Goal: Task Accomplishment & Management: Manage account settings

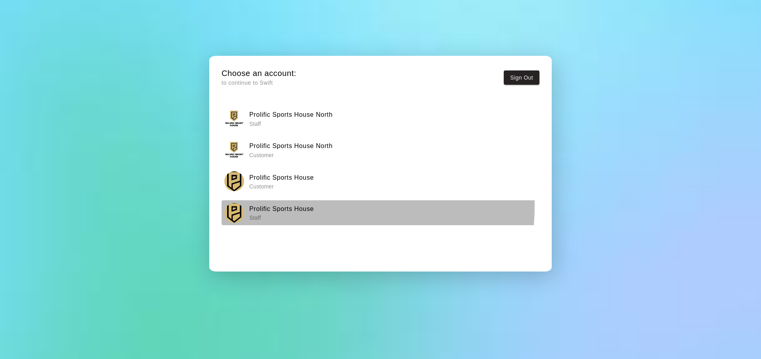
click at [282, 205] on h6 "Prolific Sports House" at bounding box center [281, 209] width 65 height 10
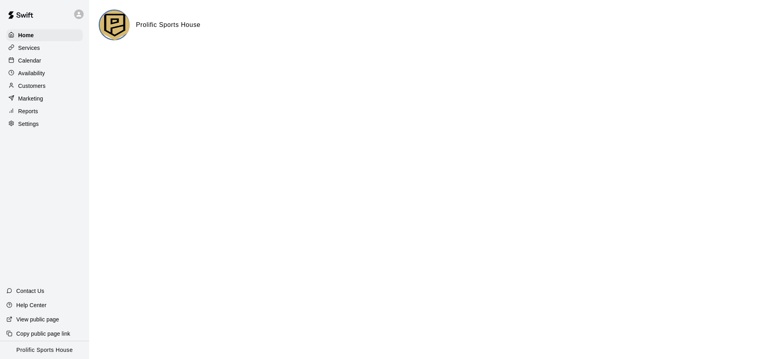
click at [54, 57] on div "Calendar" at bounding box center [44, 61] width 76 height 12
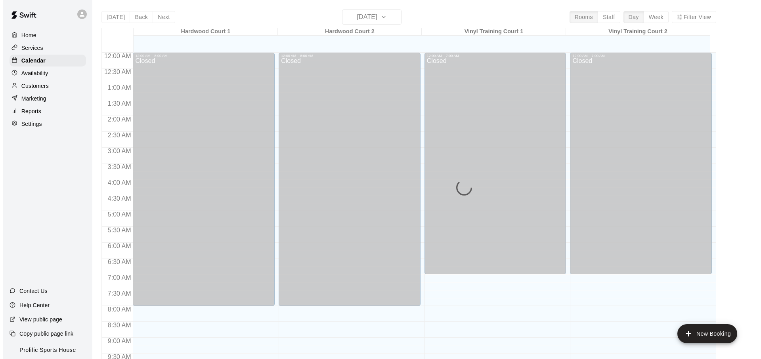
scroll to position [387, 0]
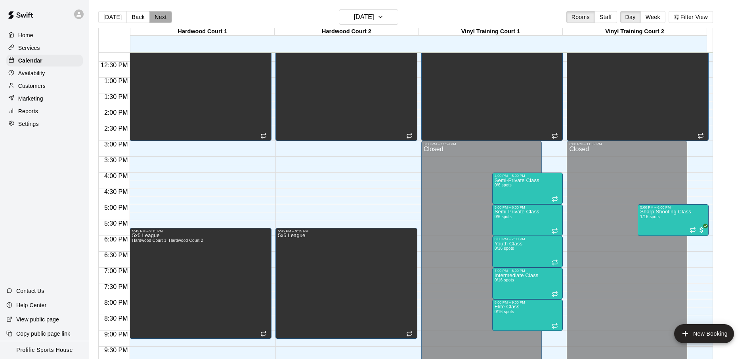
click at [160, 18] on button "Next" at bounding box center [160, 17] width 22 height 12
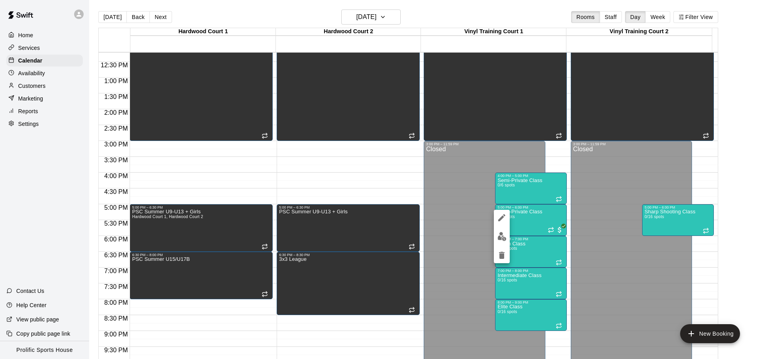
click at [503, 239] on img "edit" at bounding box center [501, 236] width 9 height 9
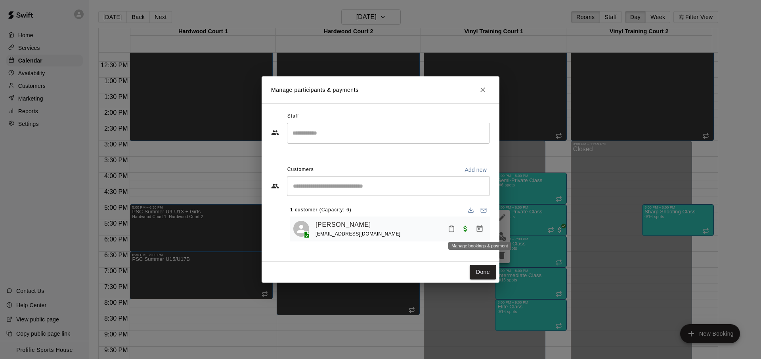
click at [477, 229] on icon "Manage bookings & payment" at bounding box center [480, 228] width 6 height 7
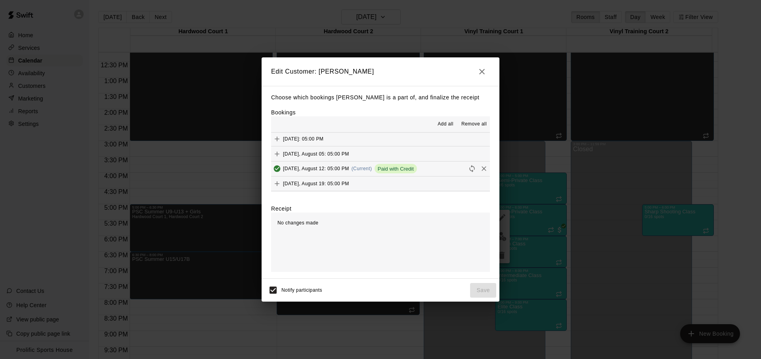
scroll to position [157, 0]
click at [434, 164] on button "[DATE], August 12: 05:00 PM (Current) Paid with Credit" at bounding box center [380, 162] width 219 height 15
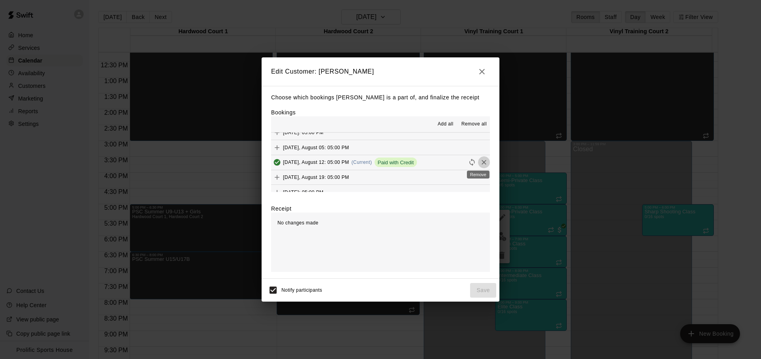
click at [480, 164] on icon "Remove" at bounding box center [484, 163] width 8 height 8
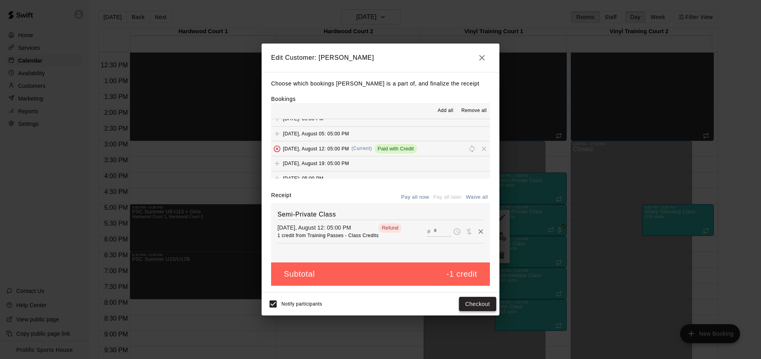
click at [466, 306] on button "Checkout" at bounding box center [477, 304] width 37 height 15
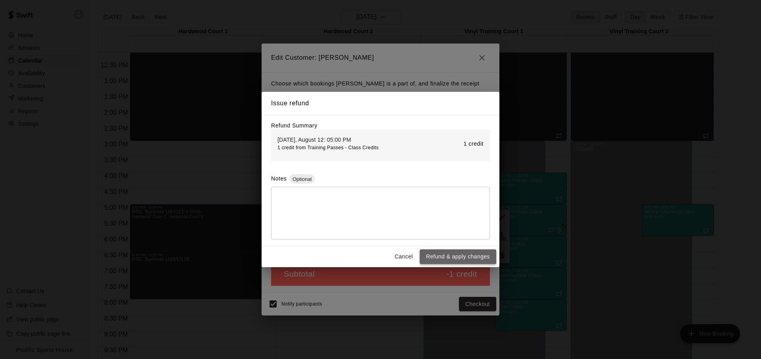
click at [451, 260] on button "Refund & apply changes" at bounding box center [458, 257] width 76 height 15
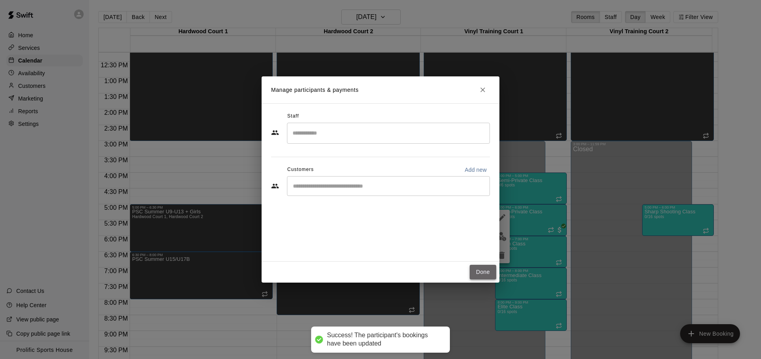
click at [482, 273] on button "Done" at bounding box center [483, 272] width 27 height 15
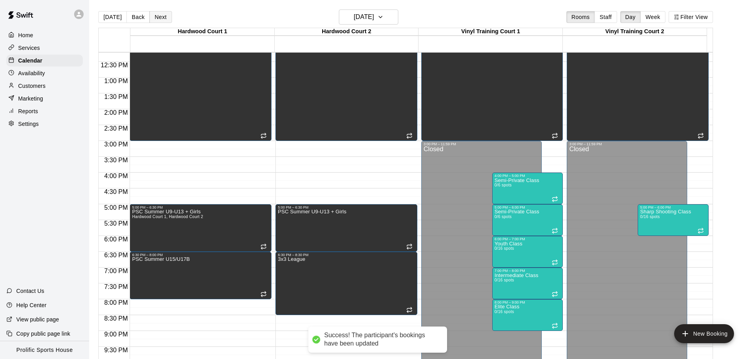
click at [155, 13] on button "Next" at bounding box center [160, 17] width 22 height 12
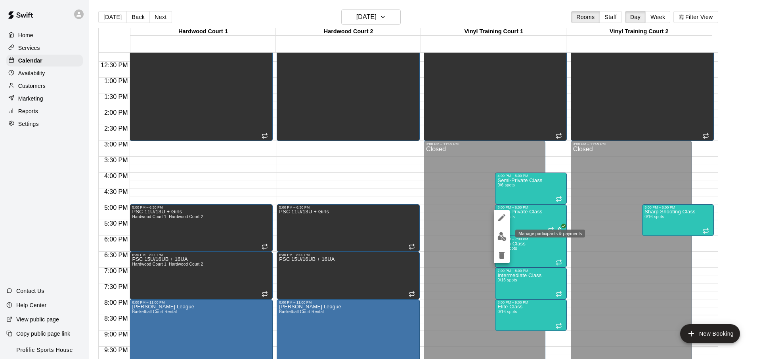
click at [503, 239] on img "edit" at bounding box center [501, 236] width 9 height 9
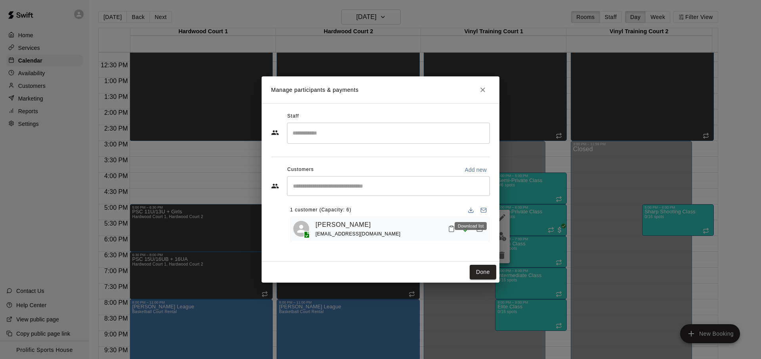
click at [474, 230] on div "Download list" at bounding box center [471, 226] width 32 height 8
click at [480, 229] on div "Download list" at bounding box center [471, 226] width 32 height 8
click at [482, 229] on icon "Manage bookings & payment" at bounding box center [480, 229] width 8 height 8
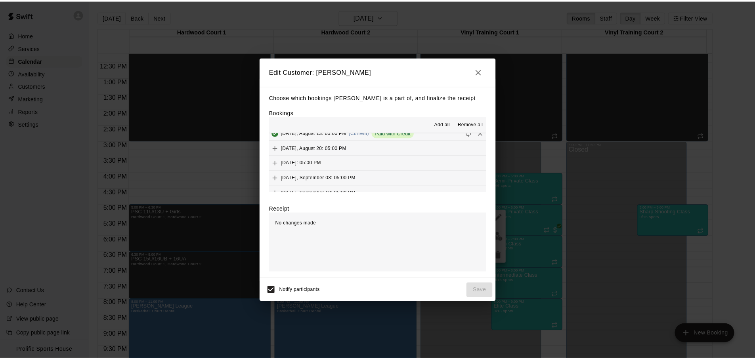
scroll to position [199, 0]
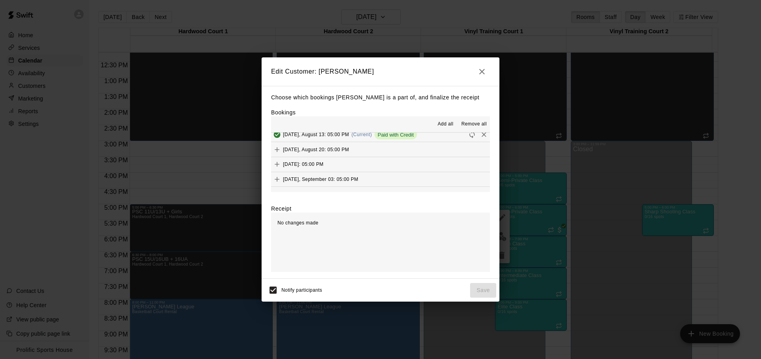
click at [436, 137] on button "[DATE], August 13: 05:00 PM (Current) Paid with Credit" at bounding box center [380, 135] width 219 height 15
click at [442, 135] on button "[DATE], August 13: 05:00 PM (Current) Paid with Credit" at bounding box center [380, 135] width 219 height 15
click at [430, 134] on button "[DATE], August 13: 05:00 PM (Current) Paid with Credit" at bounding box center [380, 135] width 219 height 15
click at [482, 136] on icon "Remove" at bounding box center [484, 134] width 5 height 5
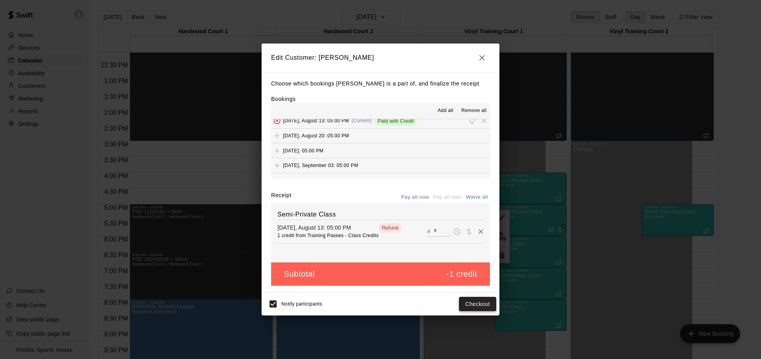
click at [480, 308] on button "Checkout" at bounding box center [477, 304] width 37 height 15
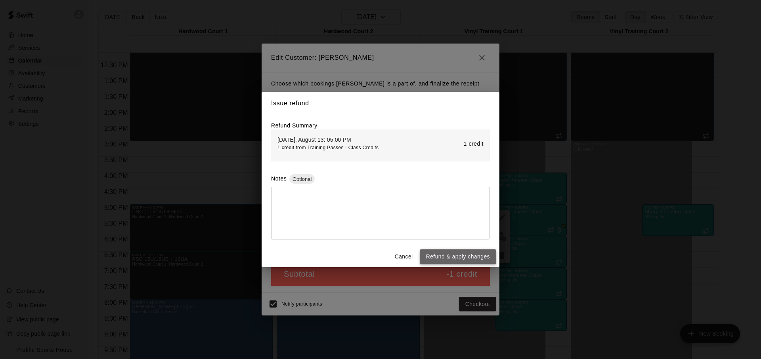
click at [445, 254] on button "Refund & apply changes" at bounding box center [458, 257] width 76 height 15
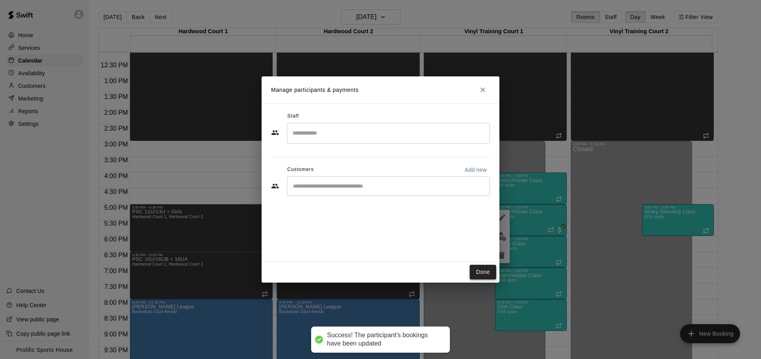
click at [484, 274] on button "Done" at bounding box center [483, 272] width 27 height 15
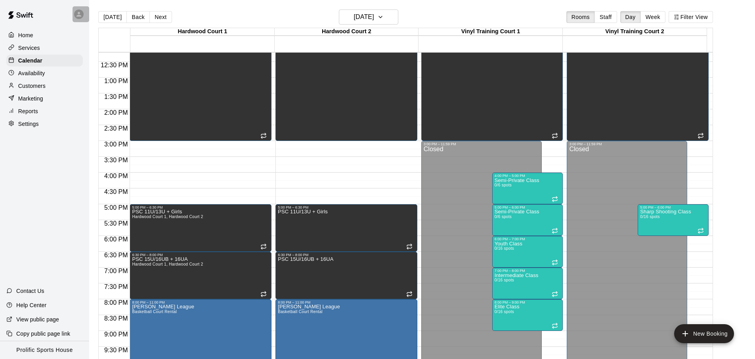
click at [81, 12] on icon at bounding box center [78, 14] width 7 height 7
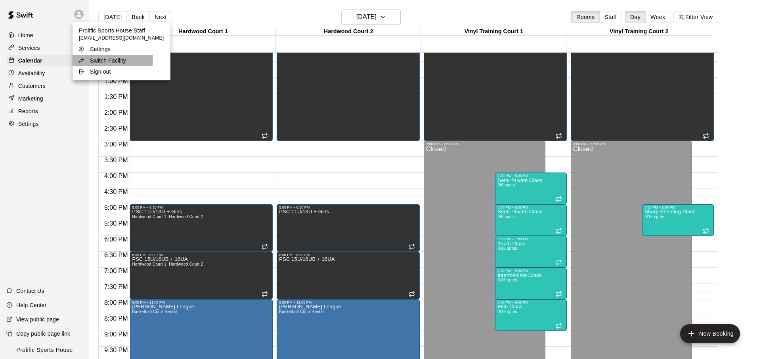
click at [108, 60] on p "Switch Facility" at bounding box center [108, 61] width 36 height 8
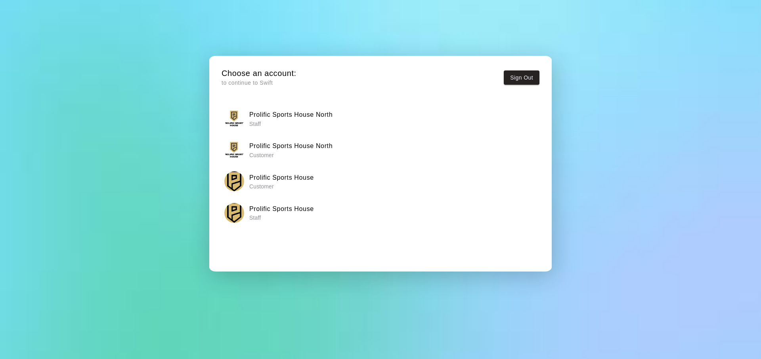
click at [310, 124] on p "Staff" at bounding box center [290, 124] width 83 height 8
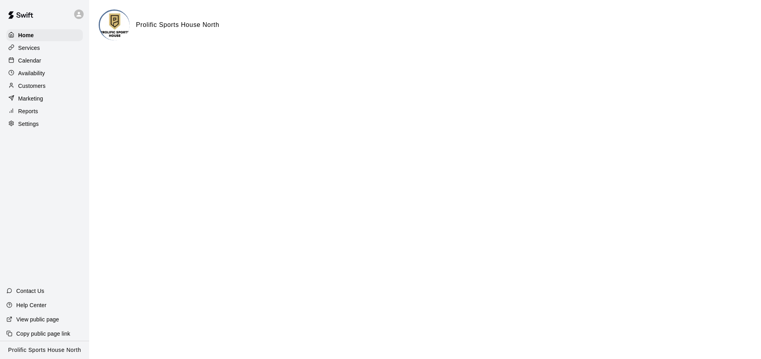
click at [63, 62] on div "Calendar" at bounding box center [44, 61] width 76 height 12
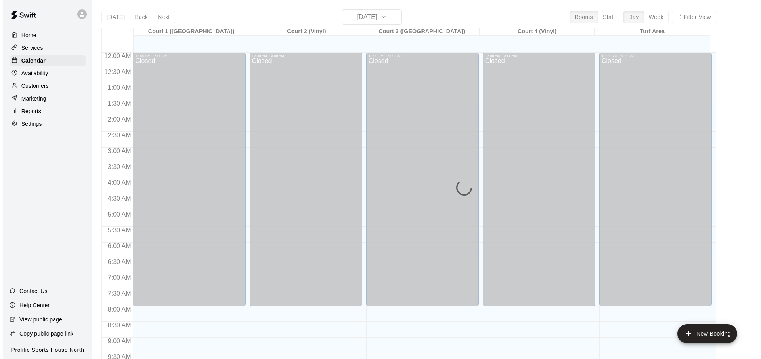
scroll to position [400, 0]
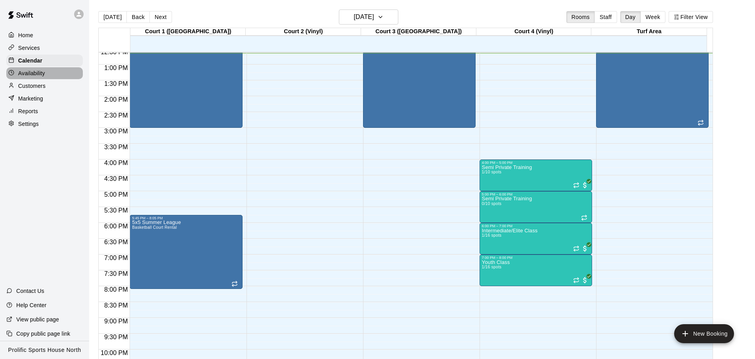
click at [48, 67] on div "Availability" at bounding box center [44, 73] width 76 height 12
click at [45, 83] on p "Customers" at bounding box center [31, 86] width 27 height 8
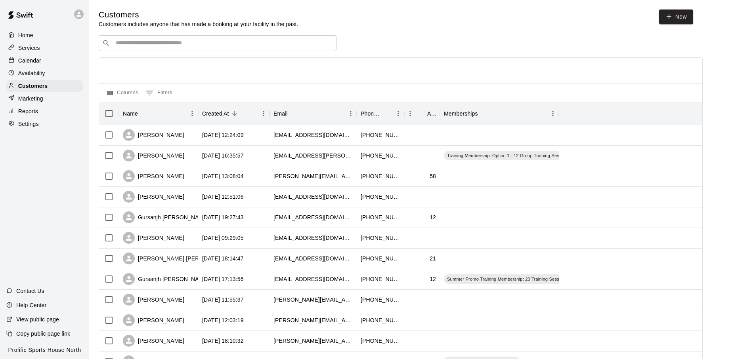
click at [189, 39] on input "Search customers by name or email" at bounding box center [223, 43] width 220 height 8
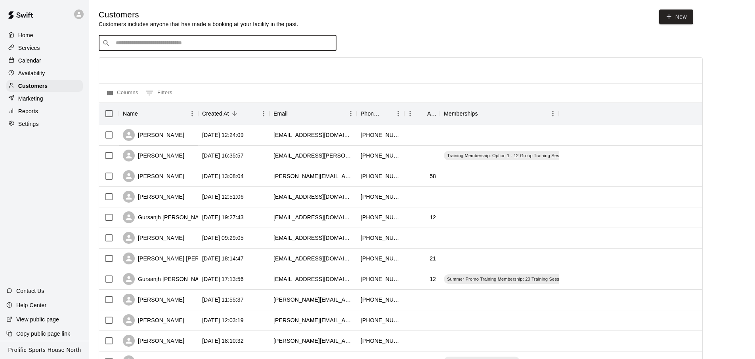
click at [188, 159] on div "[PERSON_NAME]" at bounding box center [158, 156] width 79 height 21
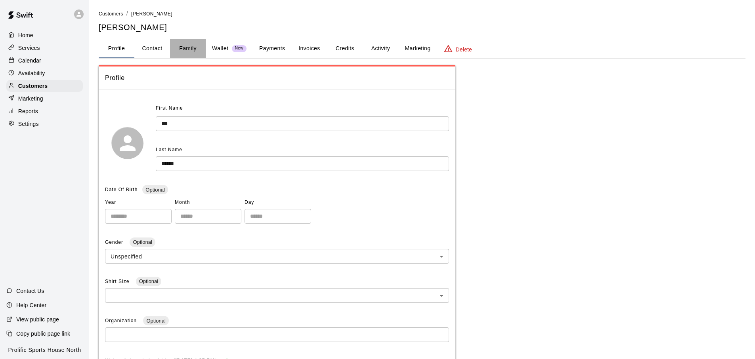
click at [198, 47] on button "Family" at bounding box center [188, 48] width 36 height 19
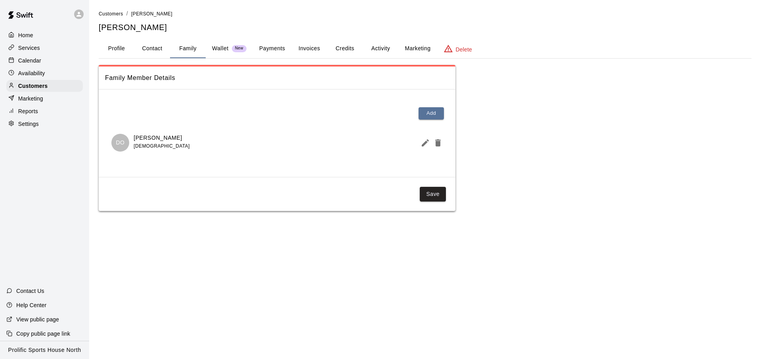
click at [146, 48] on button "Contact" at bounding box center [152, 48] width 36 height 19
select select "**"
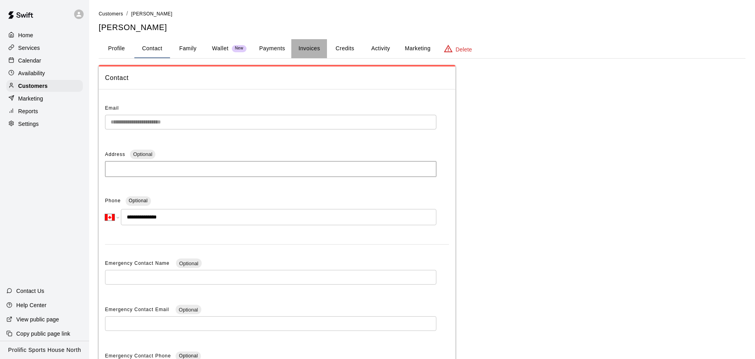
click at [295, 53] on button "Invoices" at bounding box center [309, 48] width 36 height 19
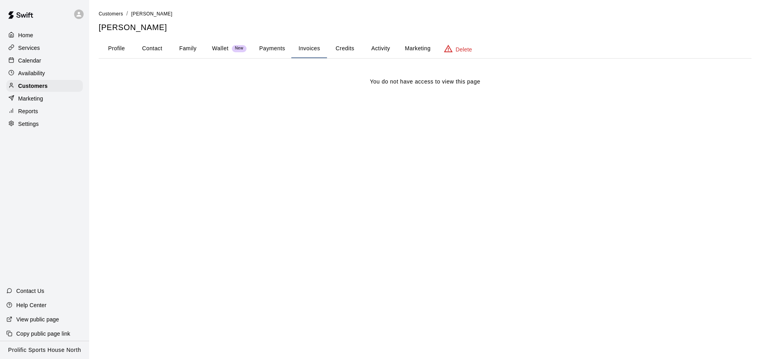
click at [283, 52] on button "Payments" at bounding box center [272, 48] width 38 height 19
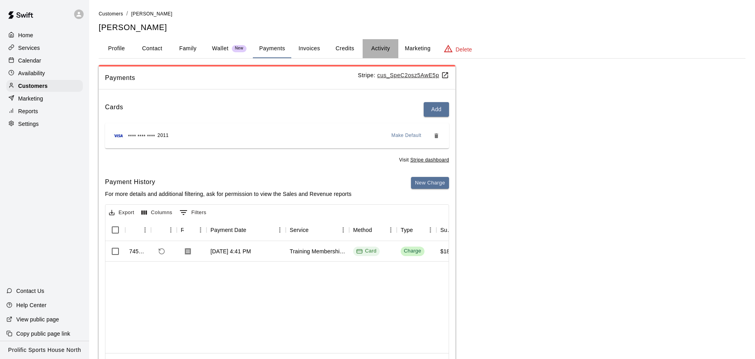
click at [379, 48] on button "Activity" at bounding box center [381, 48] width 36 height 19
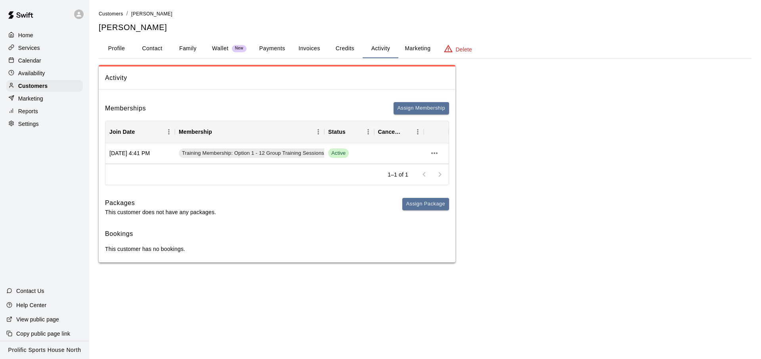
click at [358, 50] on button "Credits" at bounding box center [345, 48] width 36 height 19
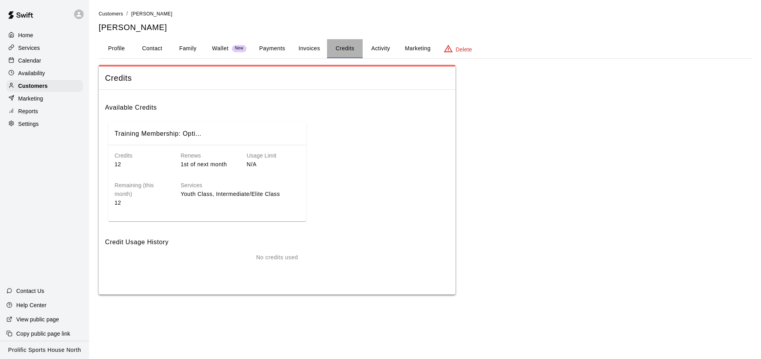
click at [358, 54] on button "Credits" at bounding box center [345, 48] width 36 height 19
click at [380, 48] on button "Activity" at bounding box center [381, 48] width 36 height 19
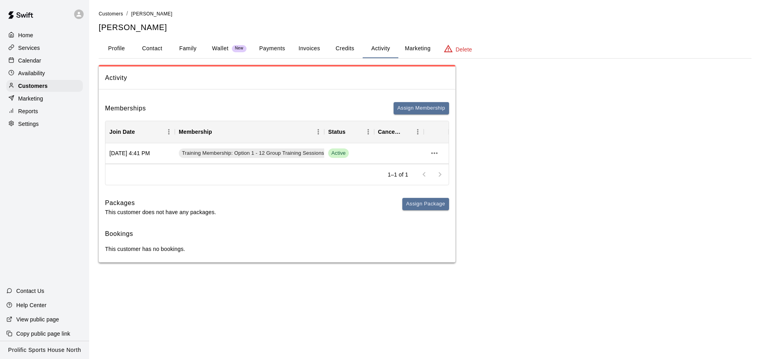
click at [341, 46] on button "Credits" at bounding box center [345, 48] width 36 height 19
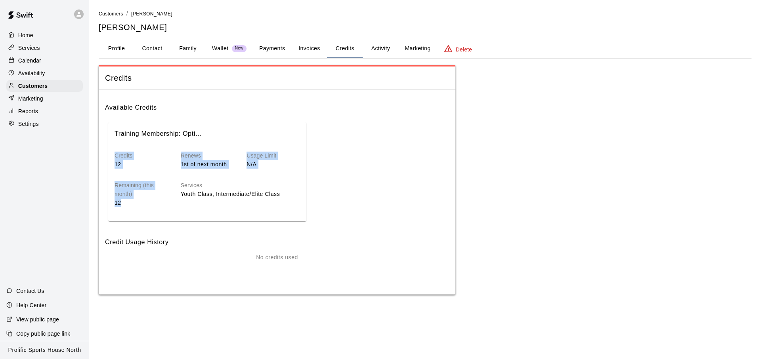
drag, startPoint x: 138, startPoint y: 209, endPoint x: 113, endPoint y: 156, distance: 58.5
click at [113, 156] on div "Credits 12 Renews 1st of next month Usage Limit N/A Remaining (this month) 12 S…" at bounding box center [207, 180] width 198 height 71
click at [113, 156] on div "Credits 12" at bounding box center [135, 154] width 66 height 30
drag, startPoint x: 154, startPoint y: 214, endPoint x: 104, endPoint y: 138, distance: 90.9
click at [104, 138] on div "Available Credits Training Membership: Opti... Credits 12 Renews 1st of next mo…" at bounding box center [277, 192] width 357 height 205
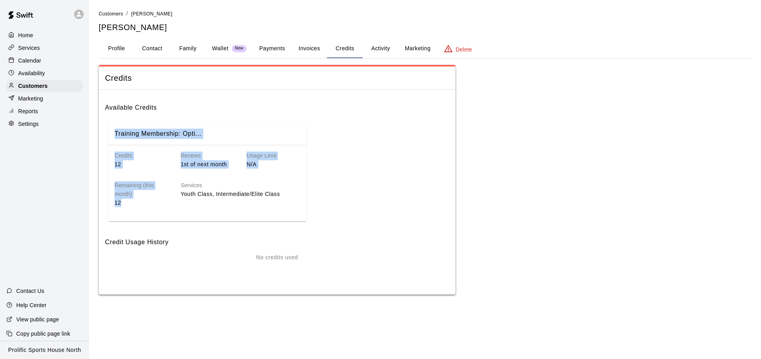
click at [118, 157] on h6 "Credits" at bounding box center [142, 156] width 54 height 9
drag, startPoint x: 174, startPoint y: 204, endPoint x: 107, endPoint y: 152, distance: 85.1
click at [107, 152] on div "Training Membership: Opti... Credits 12 Renews 1st of next month Usage Limit N/…" at bounding box center [277, 171] width 344 height 105
click at [163, 168] on p "12" at bounding box center [142, 165] width 54 height 8
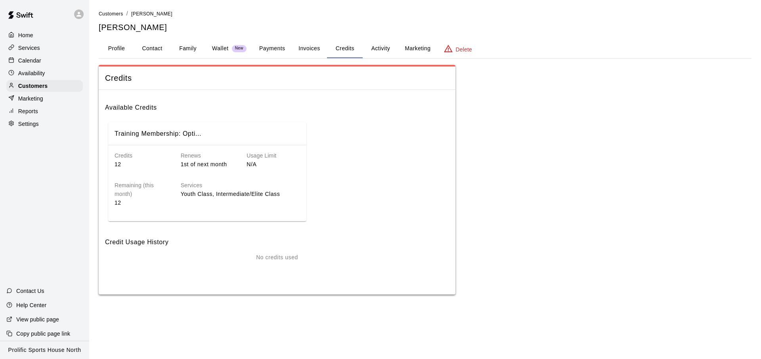
click at [370, 120] on div "Training Membership: Opti... Credits 12 Renews 1st of next month Usage Limit N/…" at bounding box center [277, 171] width 344 height 105
click at [120, 49] on button "Profile" at bounding box center [117, 48] width 36 height 19
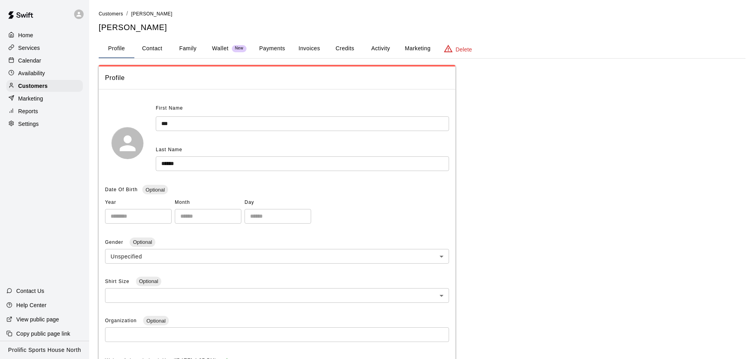
click at [325, 55] on button "Invoices" at bounding box center [309, 48] width 36 height 19
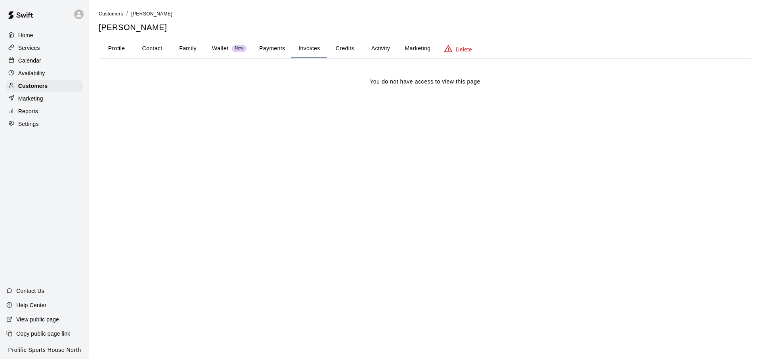
click at [333, 51] on button "Credits" at bounding box center [345, 48] width 36 height 19
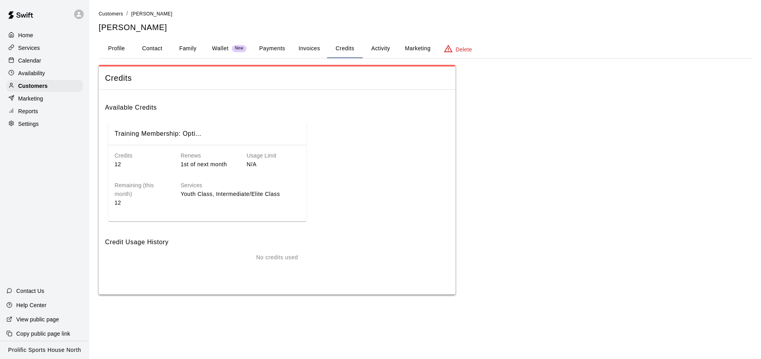
click at [298, 50] on button "Invoices" at bounding box center [309, 48] width 36 height 19
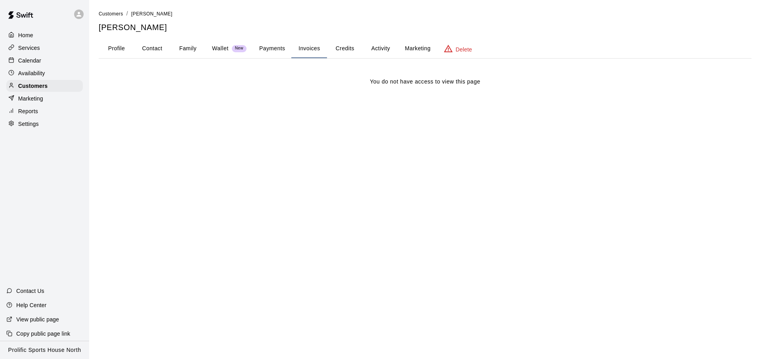
click at [334, 51] on button "Credits" at bounding box center [345, 48] width 36 height 19
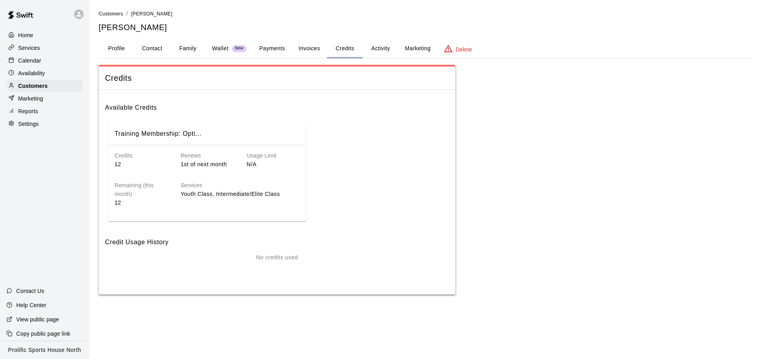
click at [157, 54] on button "Contact" at bounding box center [152, 48] width 36 height 19
select select "**"
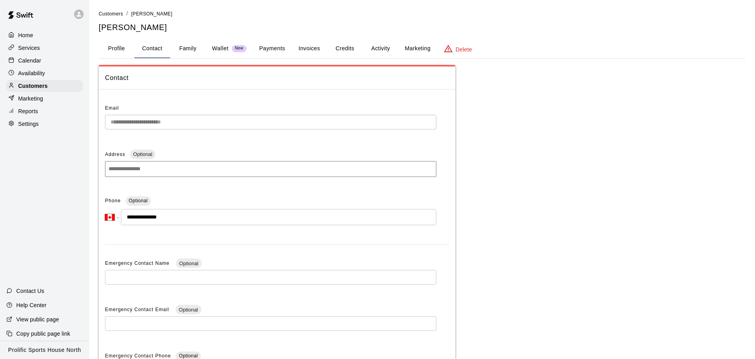
click at [302, 54] on button "Invoices" at bounding box center [309, 48] width 36 height 19
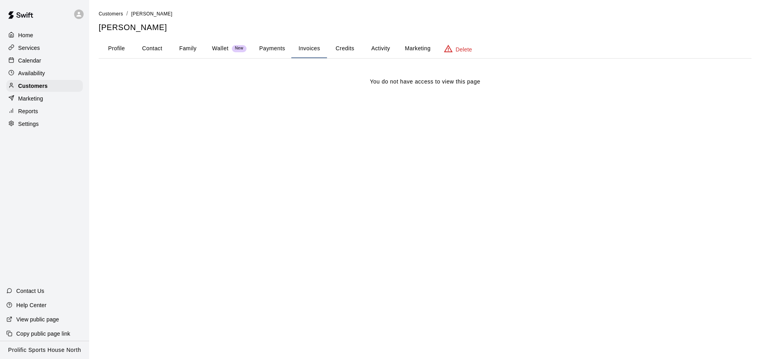
click at [347, 54] on button "Credits" at bounding box center [345, 48] width 36 height 19
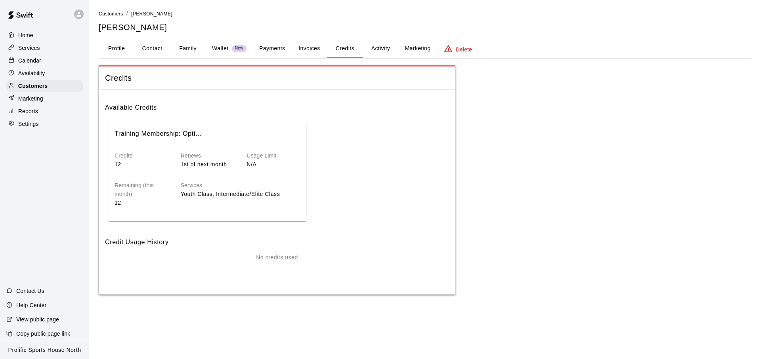
click at [350, 55] on button "Credits" at bounding box center [345, 48] width 36 height 19
click at [61, 52] on div "Services" at bounding box center [44, 48] width 76 height 12
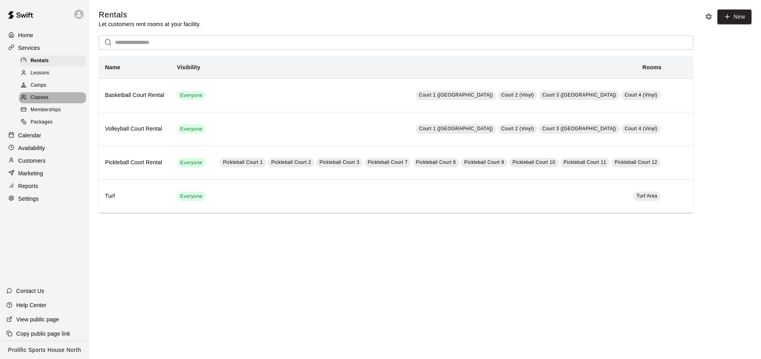
click at [55, 94] on div "Classes" at bounding box center [52, 97] width 67 height 11
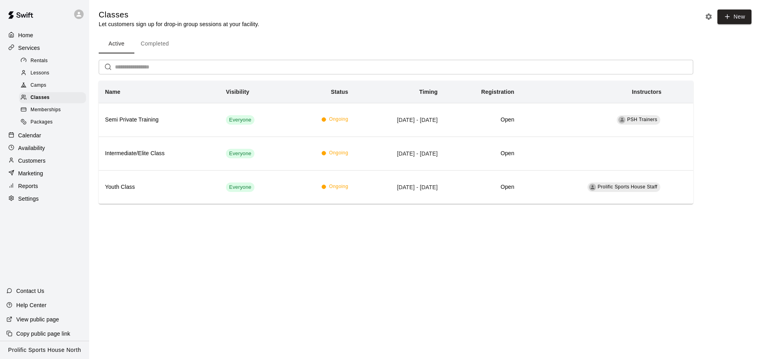
click at [37, 139] on div "Calendar" at bounding box center [44, 136] width 76 height 12
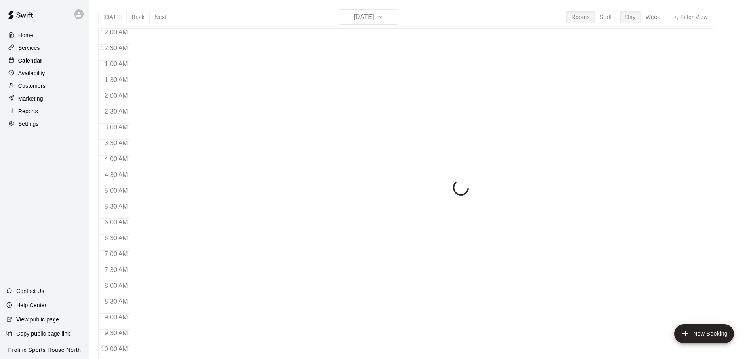
scroll to position [404, 0]
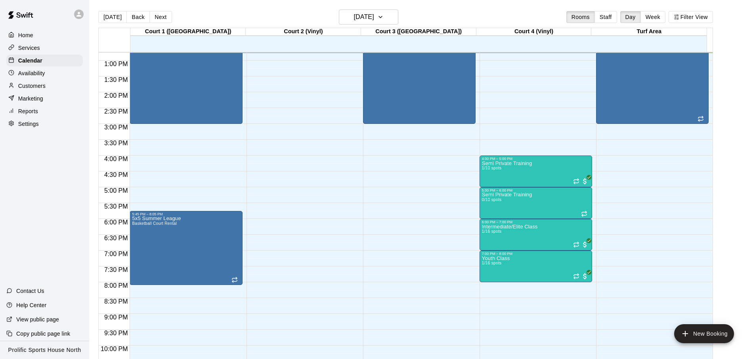
click at [42, 93] on div "Marketing" at bounding box center [44, 99] width 76 height 12
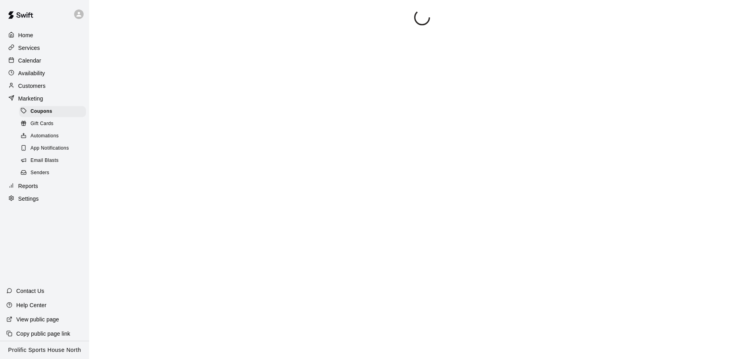
click at [42, 87] on p "Customers" at bounding box center [31, 86] width 27 height 8
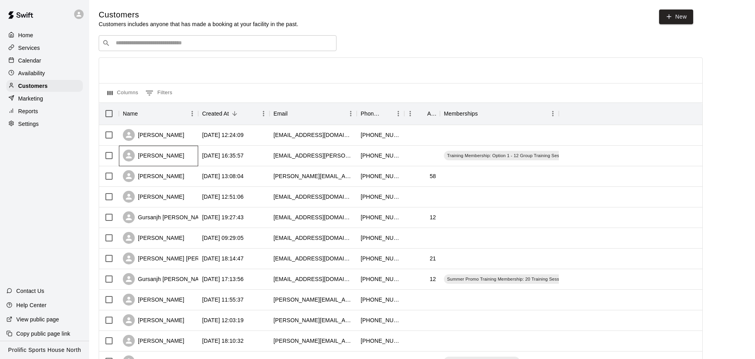
click at [170, 158] on div "[PERSON_NAME]" at bounding box center [158, 156] width 79 height 21
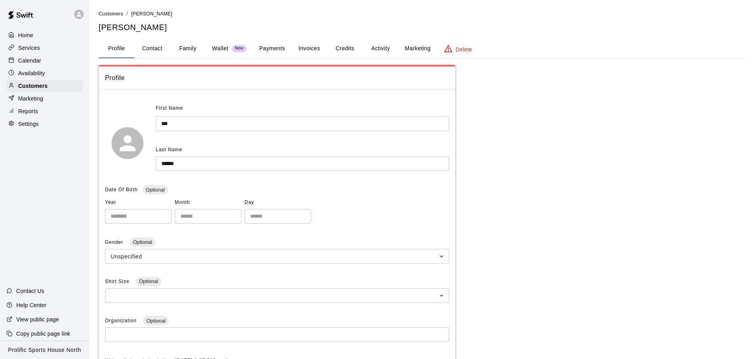
click at [348, 50] on button "Credits" at bounding box center [345, 48] width 36 height 19
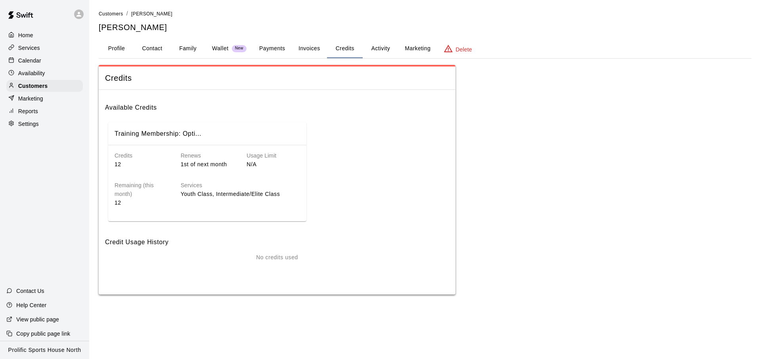
click at [195, 53] on button "Family" at bounding box center [188, 48] width 36 height 19
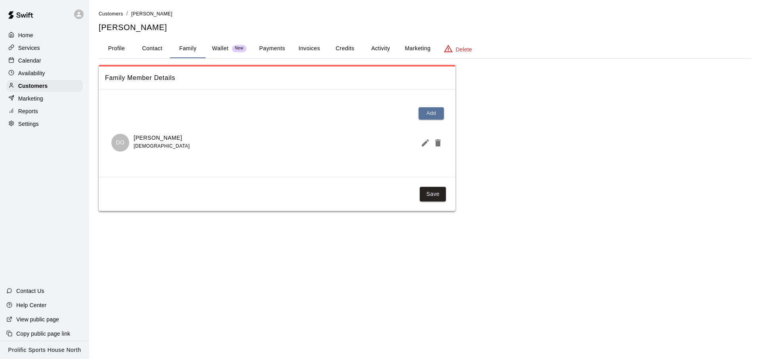
click at [231, 51] on div "Wallet New" at bounding box center [229, 48] width 34 height 8
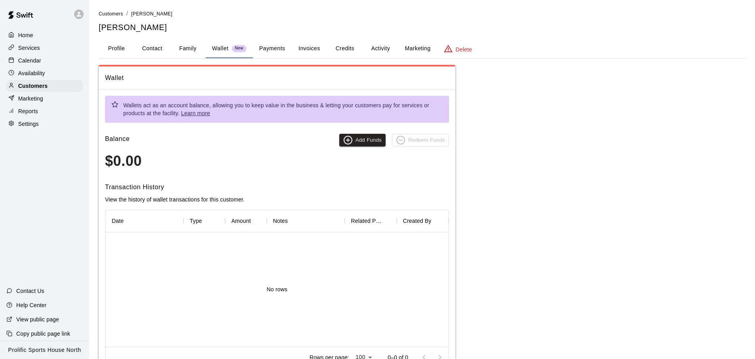
click at [226, 51] on p "Wallet" at bounding box center [220, 48] width 17 height 8
click at [336, 51] on button "Credits" at bounding box center [345, 48] width 36 height 19
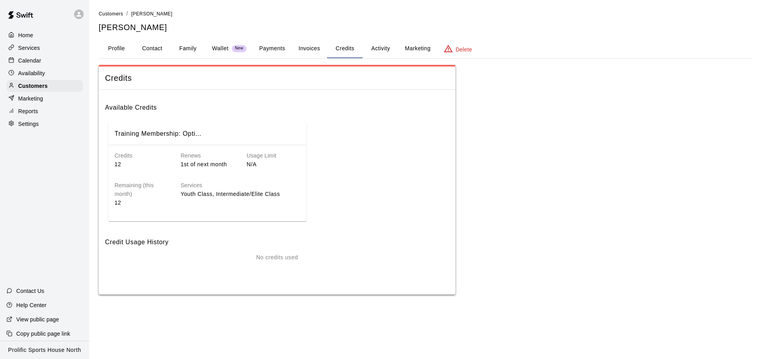
click at [336, 51] on button "Credits" at bounding box center [345, 48] width 36 height 19
click at [313, 56] on button "Invoices" at bounding box center [309, 48] width 36 height 19
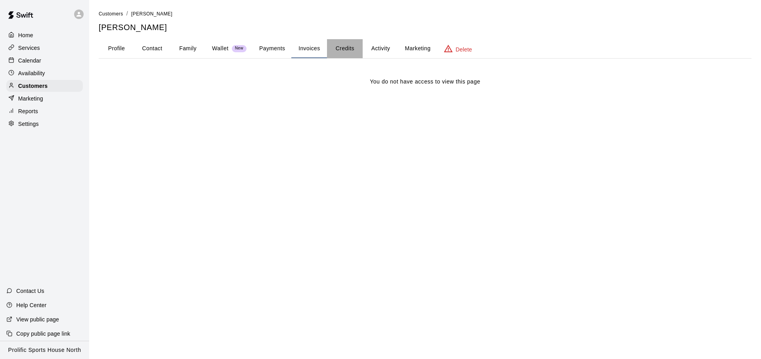
click at [332, 52] on button "Credits" at bounding box center [345, 48] width 36 height 19
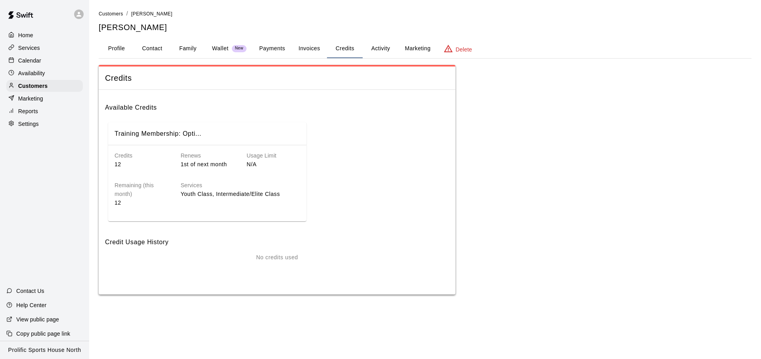
click at [300, 187] on div "Credits 12 Renews 1st of next month Usage Limit N/A Remaining (this month) 12 S…" at bounding box center [207, 180] width 198 height 71
click at [277, 192] on p "Youth Class, Intermediate/Elite Class" at bounding box center [240, 194] width 119 height 8
click at [284, 194] on p "Youth Class, Intermediate/Elite Class" at bounding box center [240, 194] width 119 height 8
drag, startPoint x: 284, startPoint y: 194, endPoint x: 178, endPoint y: 195, distance: 105.8
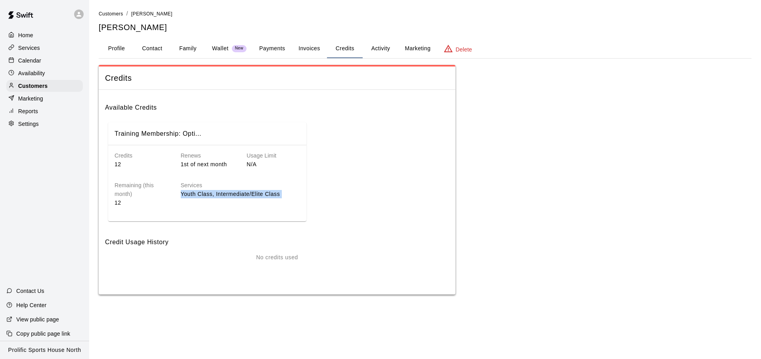
click at [178, 195] on div "Services Youth Class, Intermediate/Elite Class" at bounding box center [234, 188] width 132 height 38
drag, startPoint x: 202, startPoint y: 195, endPoint x: 239, endPoint y: 195, distance: 37.7
click at [239, 195] on p "Youth Class, Intermediate/Elite Class" at bounding box center [240, 194] width 119 height 8
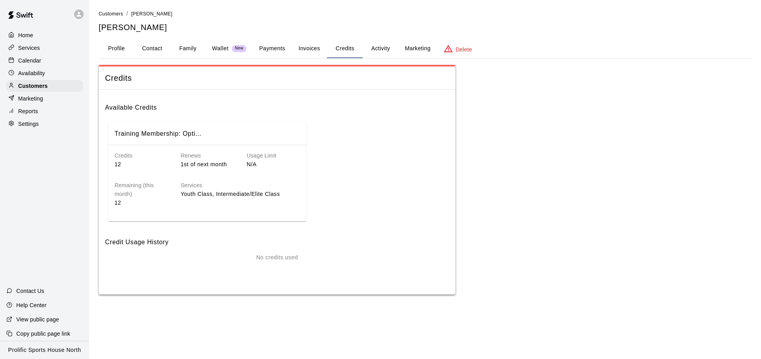
click at [273, 193] on p "Youth Class, Intermediate/Elite Class" at bounding box center [240, 194] width 119 height 8
drag, startPoint x: 283, startPoint y: 196, endPoint x: 218, endPoint y: 195, distance: 65.8
click at [218, 195] on p "Youth Class, Intermediate/Elite Class" at bounding box center [240, 194] width 119 height 8
click at [216, 194] on p "Youth Class, Intermediate/Elite Class" at bounding box center [240, 194] width 119 height 8
drag, startPoint x: 216, startPoint y: 194, endPoint x: 280, endPoint y: 195, distance: 63.8
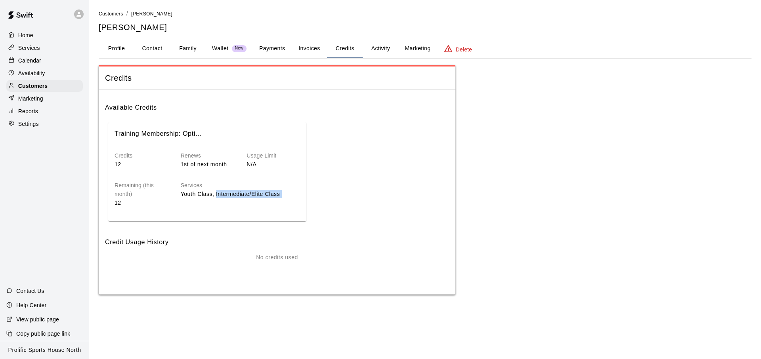
click at [280, 195] on p "Youth Class, Intermediate/Elite Class" at bounding box center [240, 194] width 119 height 8
click at [281, 195] on p "Youth Class, Intermediate/Elite Class" at bounding box center [240, 194] width 119 height 8
click at [281, 194] on p "Youth Class, Intermediate/Elite Class" at bounding box center [240, 194] width 119 height 8
drag, startPoint x: 281, startPoint y: 194, endPoint x: 215, endPoint y: 194, distance: 66.2
click at [215, 194] on p "Youth Class, Intermediate/Elite Class" at bounding box center [240, 194] width 119 height 8
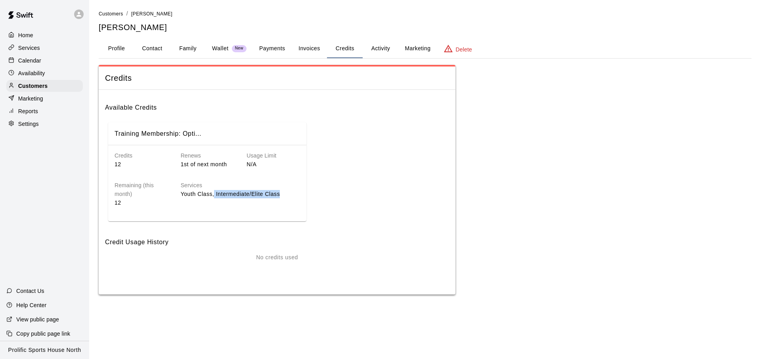
click at [215, 194] on p "Youth Class, Intermediate/Elite Class" at bounding box center [240, 194] width 119 height 8
drag, startPoint x: 213, startPoint y: 192, endPoint x: 315, endPoint y: 199, distance: 102.9
click at [315, 199] on div "Training Membership: Opti... Credits 12 Renews 1st of next month Usage Limit N/…" at bounding box center [277, 171] width 344 height 105
click at [313, 198] on div "Training Membership: Opti... Credits 12 Renews 1st of next month Usage Limit N/…" at bounding box center [277, 171] width 344 height 105
drag, startPoint x: 281, startPoint y: 195, endPoint x: 216, endPoint y: 192, distance: 65.4
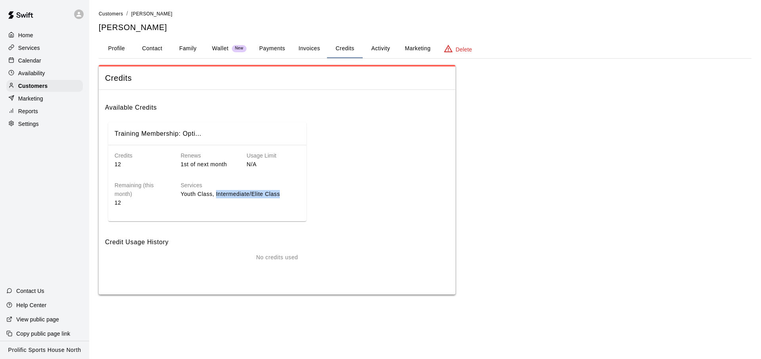
click at [216, 192] on p "Youth Class, Intermediate/Elite Class" at bounding box center [240, 194] width 119 height 8
click at [48, 33] on div "Home" at bounding box center [44, 35] width 76 height 12
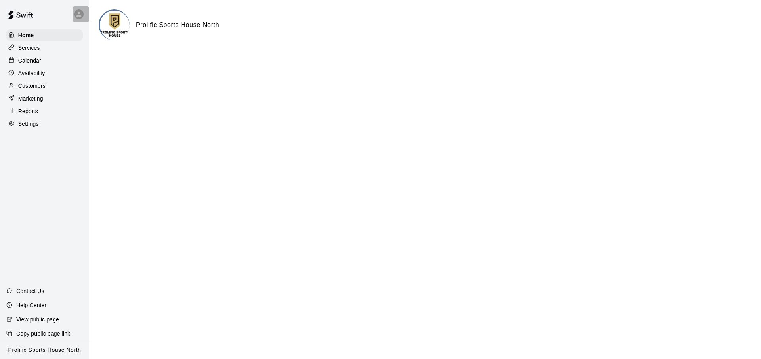
click at [82, 21] on div at bounding box center [81, 14] width 17 height 16
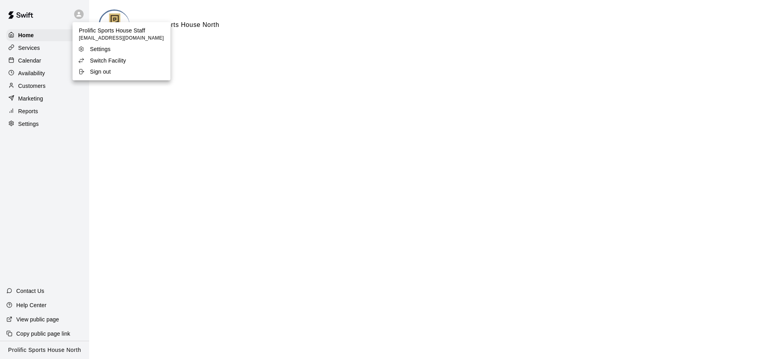
click at [304, 94] on div at bounding box center [380, 179] width 761 height 359
click at [52, 61] on div "Calendar" at bounding box center [44, 61] width 76 height 12
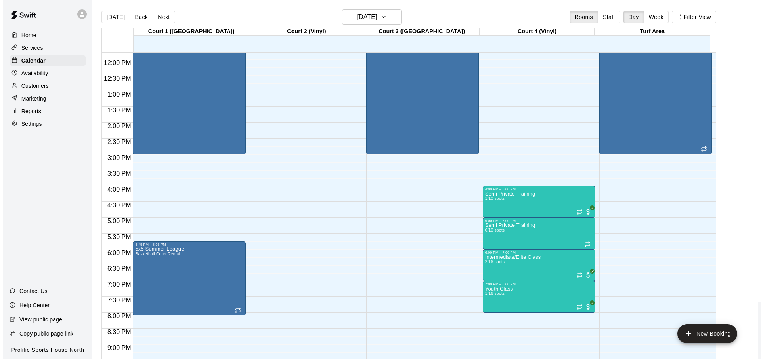
scroll to position [374, 0]
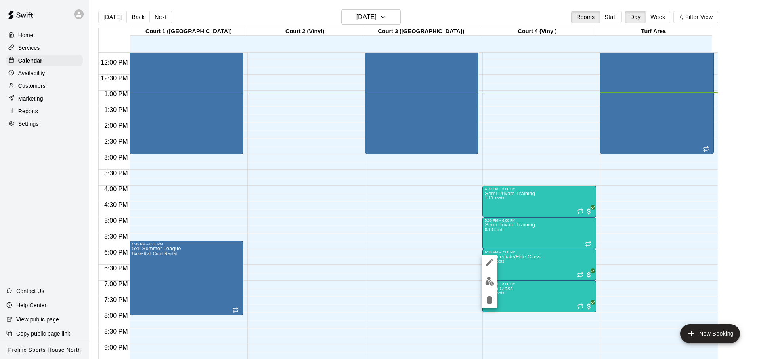
click at [495, 285] on button "edit" at bounding box center [490, 281] width 16 height 15
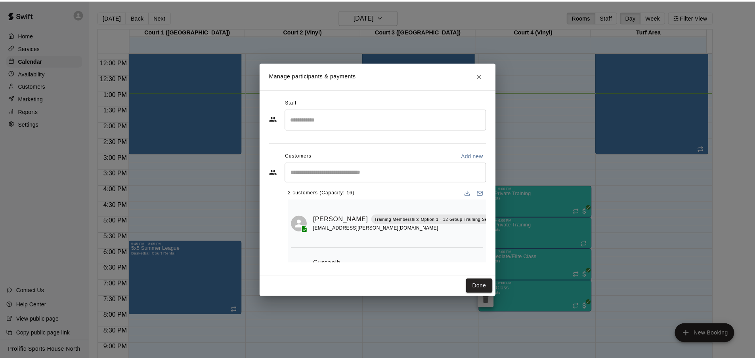
scroll to position [0, 0]
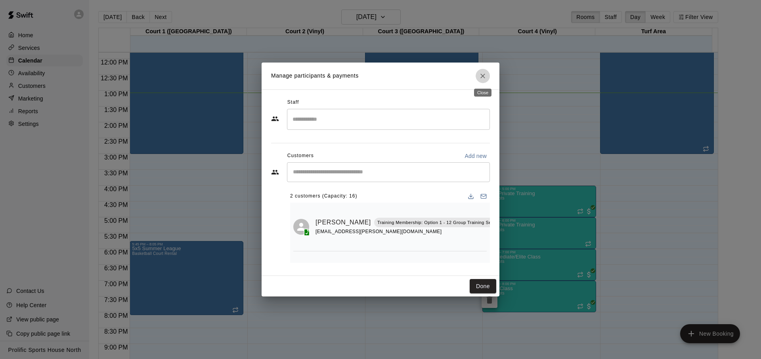
click at [483, 77] on icon "Close" at bounding box center [482, 76] width 5 height 5
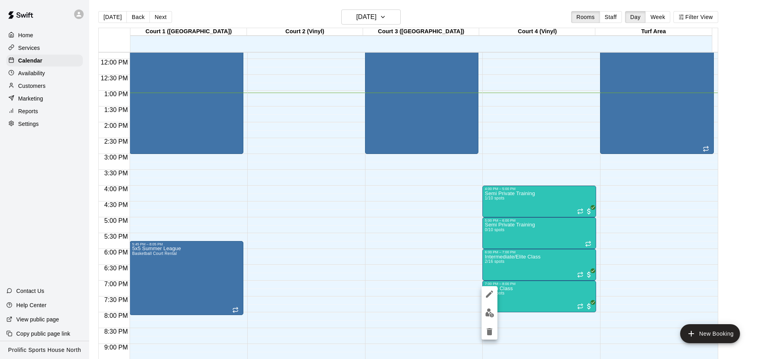
click at [491, 314] on img "edit" at bounding box center [489, 313] width 9 height 9
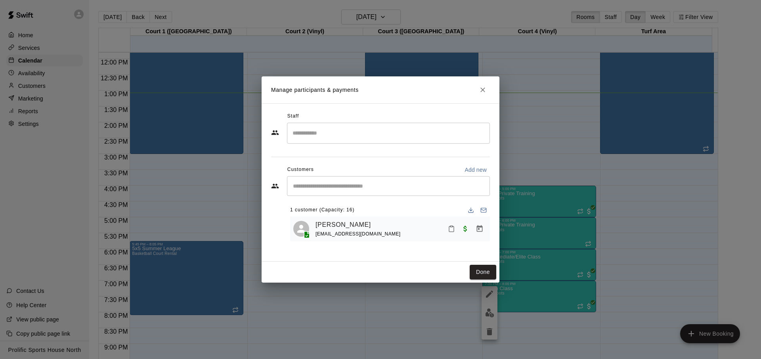
click at [480, 91] on icon "Close" at bounding box center [483, 90] width 8 height 8
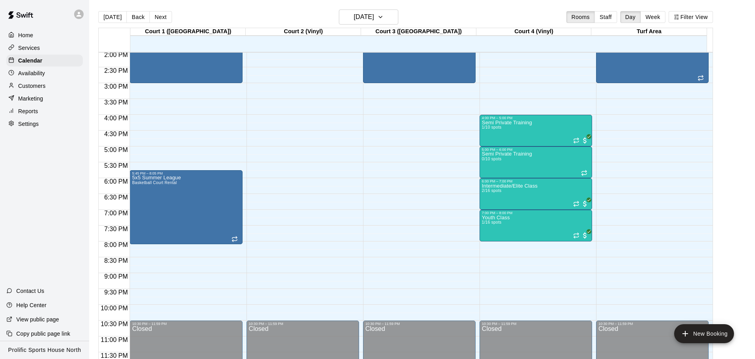
scroll to position [443, 0]
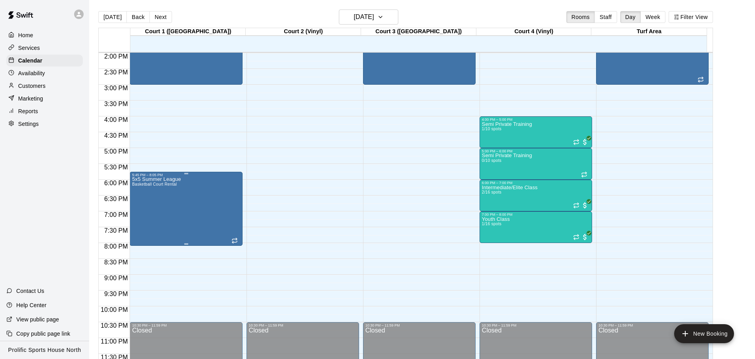
click at [195, 197] on div "5x5 Summer League Basketball Court Rental" at bounding box center [186, 356] width 108 height 359
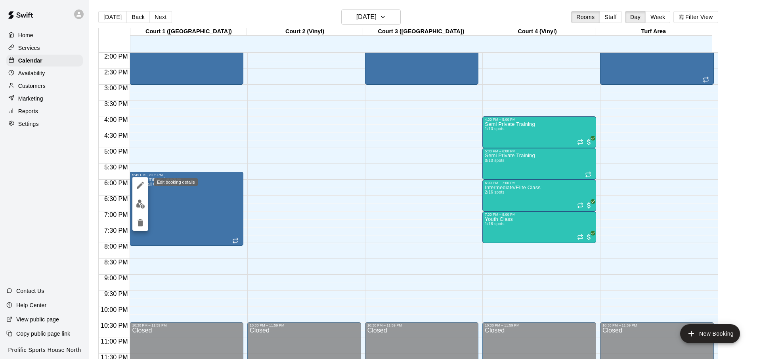
click at [144, 183] on icon "edit" at bounding box center [141, 186] width 10 height 10
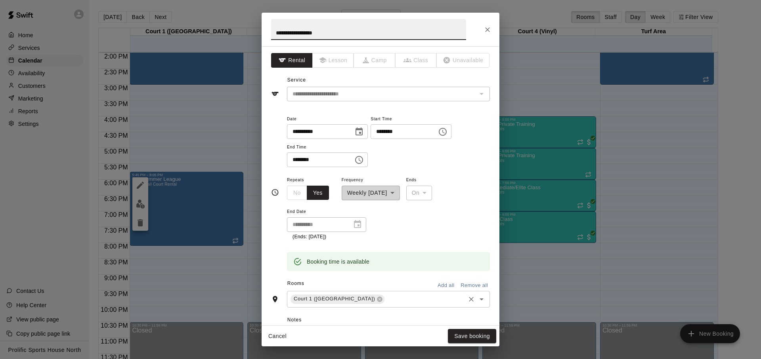
click at [363, 293] on div "Court 1 ([GEOGRAPHIC_DATA]) ​" at bounding box center [388, 299] width 203 height 17
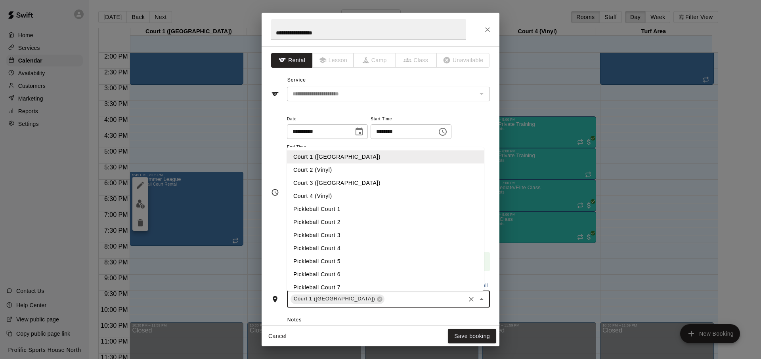
click at [345, 239] on li "Pickleball Court 3" at bounding box center [385, 235] width 197 height 13
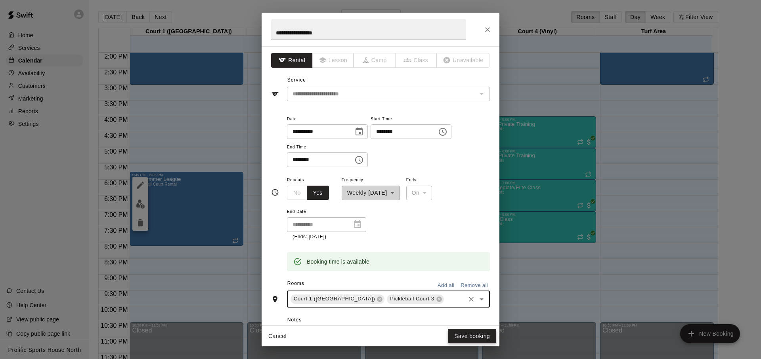
click at [470, 339] on button "Save booking" at bounding box center [472, 336] width 48 height 15
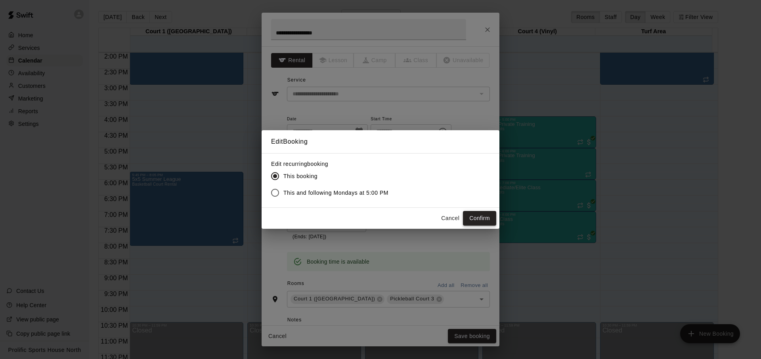
click at [472, 220] on button "Confirm" at bounding box center [479, 218] width 33 height 15
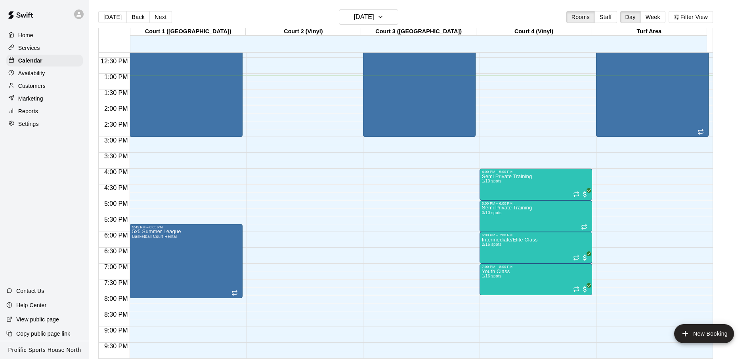
scroll to position [363, 0]
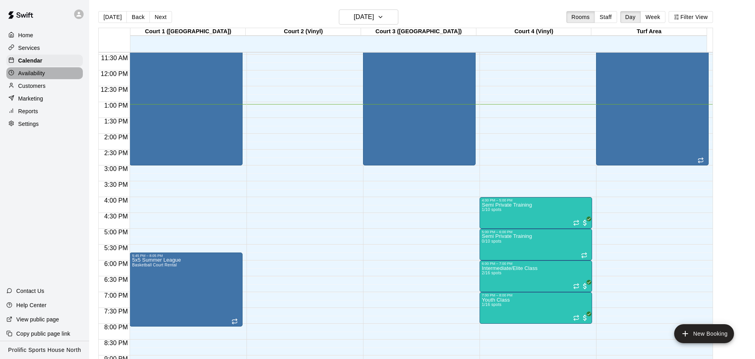
click at [63, 76] on div "Availability" at bounding box center [44, 73] width 76 height 12
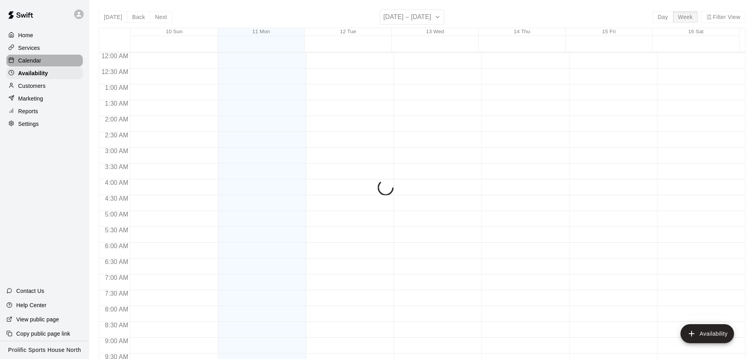
scroll to position [415, 0]
click at [57, 56] on div "Calendar" at bounding box center [44, 61] width 76 height 12
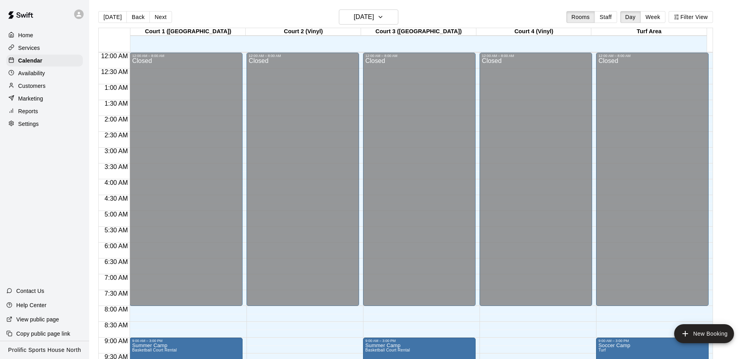
scroll to position [415, 0]
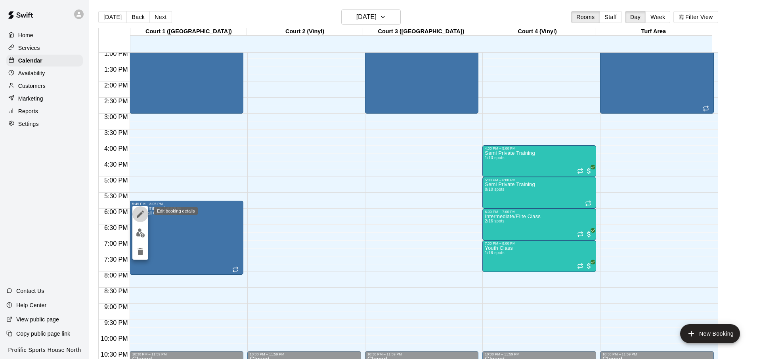
click at [144, 219] on icon "edit" at bounding box center [141, 215] width 10 height 10
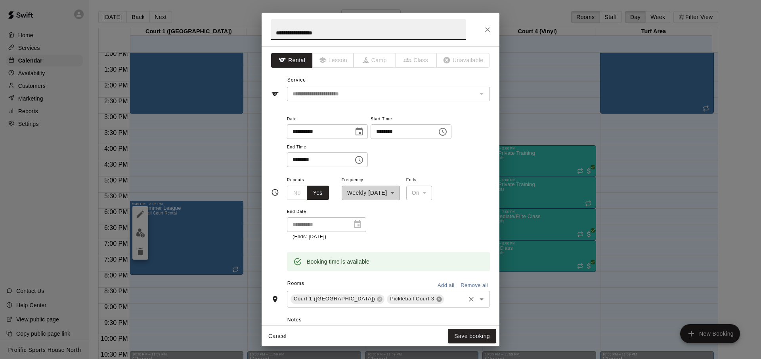
click at [436, 300] on icon at bounding box center [438, 299] width 5 height 5
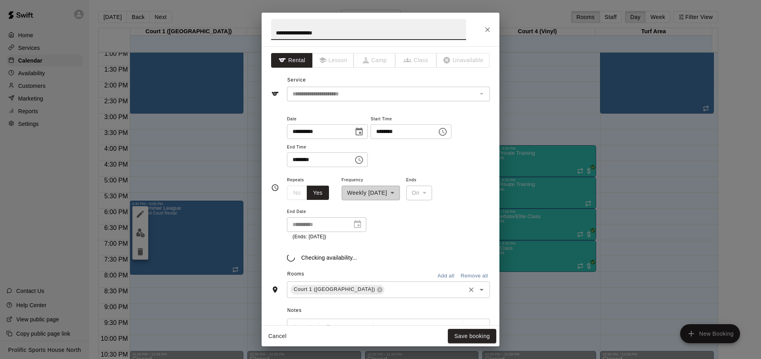
click at [406, 299] on div "Notes Normal Add notes..." at bounding box center [380, 359] width 219 height 122
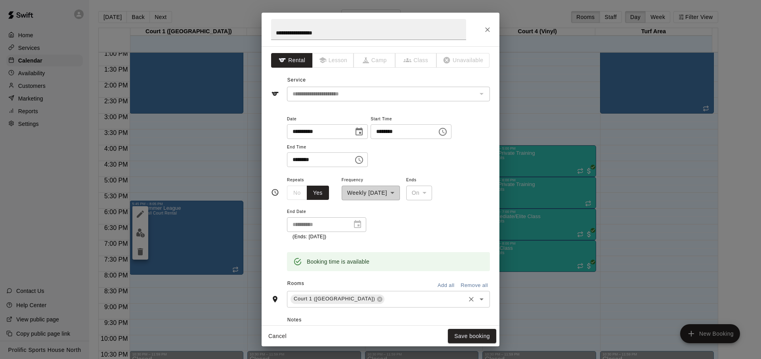
click at [401, 288] on div "Rooms Add all Remove all" at bounding box center [380, 284] width 219 height 13
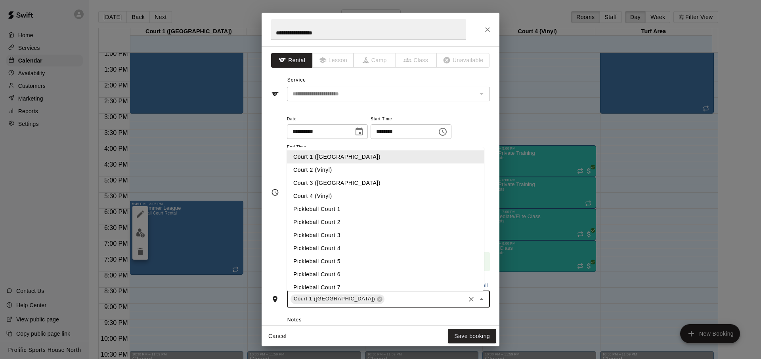
click at [397, 302] on input "text" at bounding box center [425, 299] width 78 height 10
click at [351, 183] on li "Court 3 ([GEOGRAPHIC_DATA])" at bounding box center [385, 183] width 197 height 13
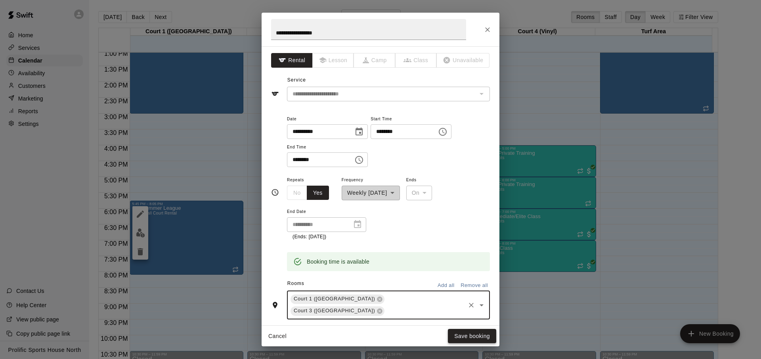
click at [462, 334] on button "Save booking" at bounding box center [472, 336] width 48 height 15
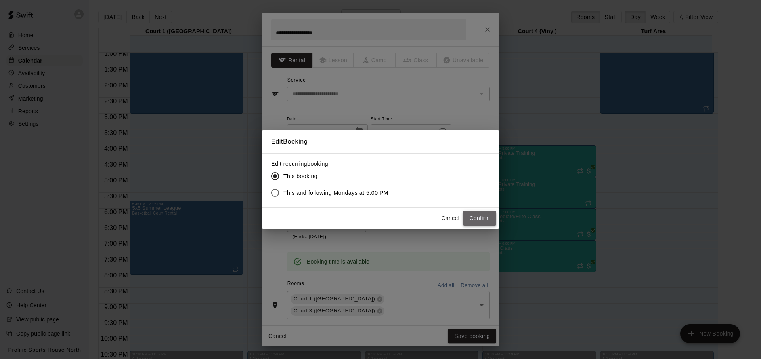
click at [474, 221] on button "Confirm" at bounding box center [479, 218] width 33 height 15
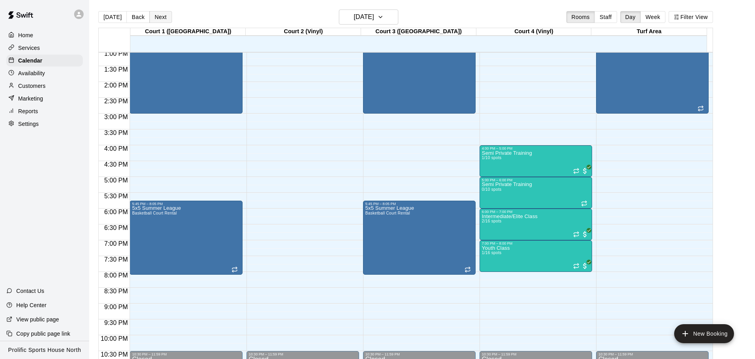
click at [151, 22] on button "Next" at bounding box center [160, 17] width 22 height 12
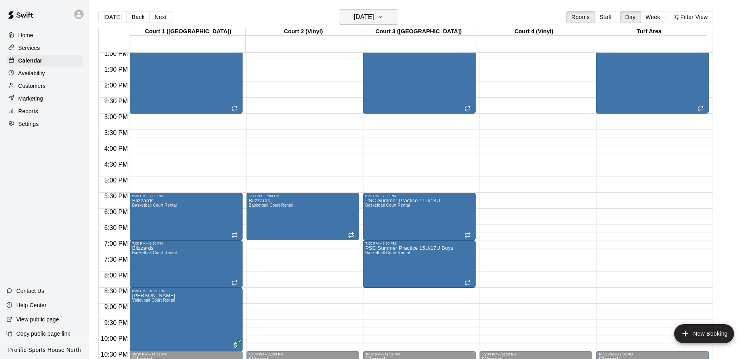
click at [354, 13] on h6 "[DATE]" at bounding box center [364, 16] width 20 height 11
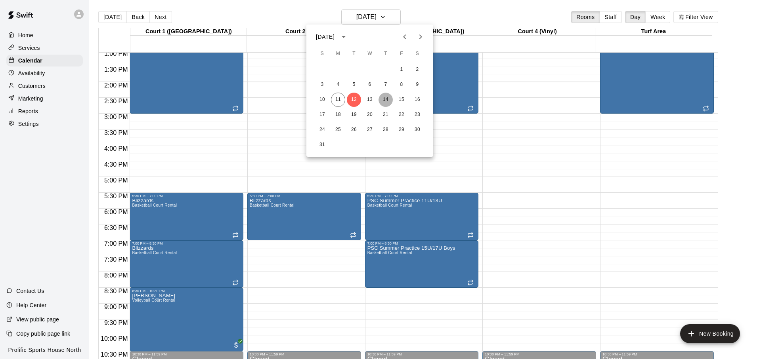
click at [385, 100] on button "14" at bounding box center [385, 100] width 14 height 14
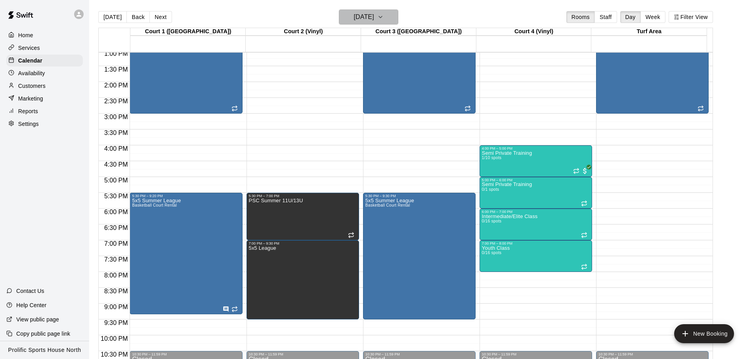
click at [374, 17] on h6 "[DATE]" at bounding box center [364, 16] width 20 height 11
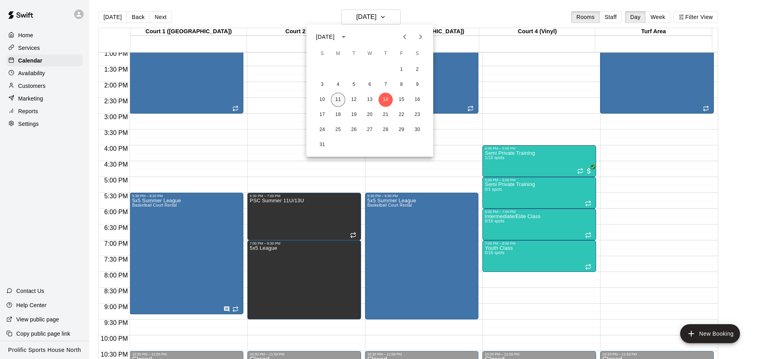
click at [343, 100] on button "11" at bounding box center [338, 100] width 14 height 14
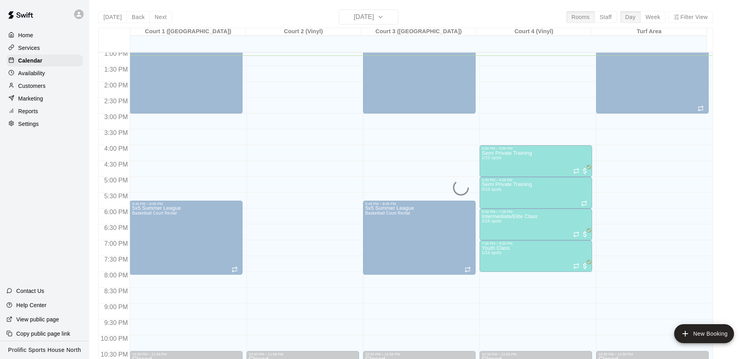
click at [539, 21] on div "[DATE] Back [DATE][DATE] Rooms Staff Day Week Filter View" at bounding box center [405, 19] width 615 height 18
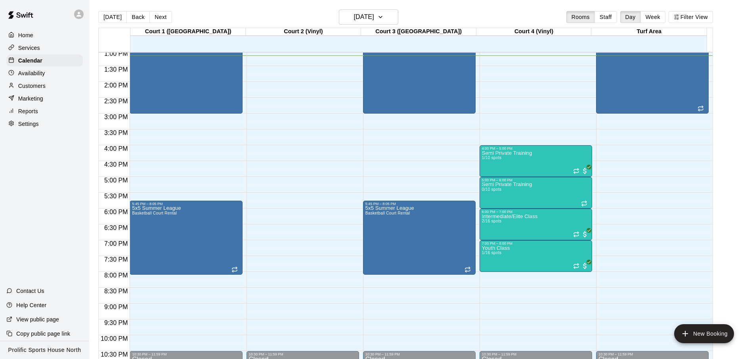
click at [539, 21] on div "[DATE] Back [DATE][DATE] Rooms Staff Day Week Filter View" at bounding box center [405, 19] width 615 height 18
click at [78, 15] on icon at bounding box center [78, 14] width 5 height 5
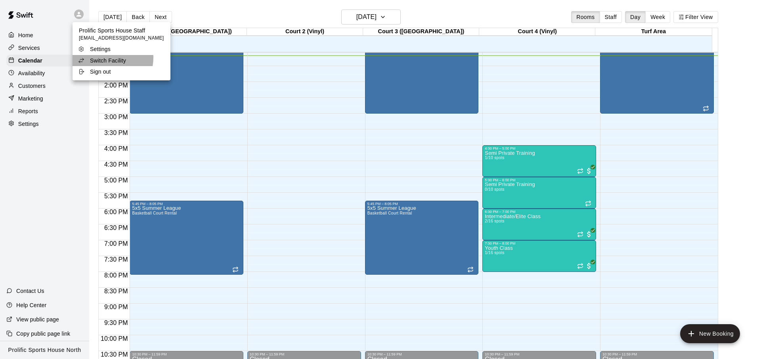
click at [101, 57] on p "Switch Facility" at bounding box center [108, 61] width 36 height 8
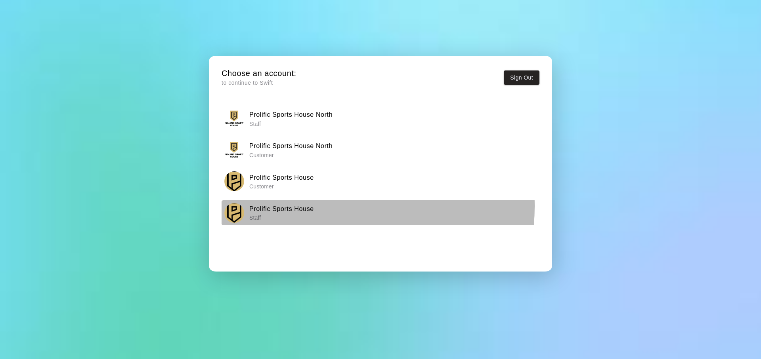
click at [299, 206] on h6 "Prolific Sports House" at bounding box center [281, 209] width 65 height 10
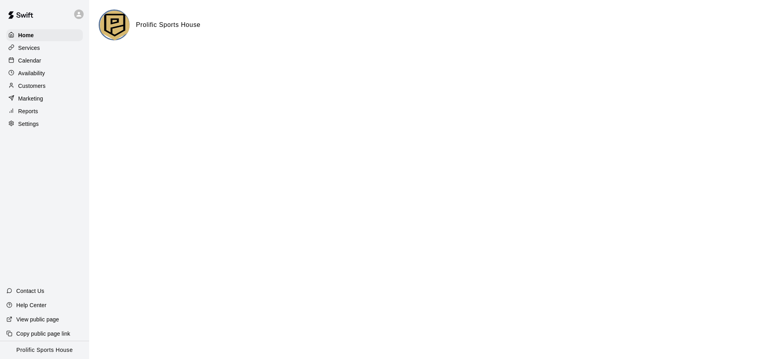
click at [50, 56] on div "Calendar" at bounding box center [44, 61] width 76 height 12
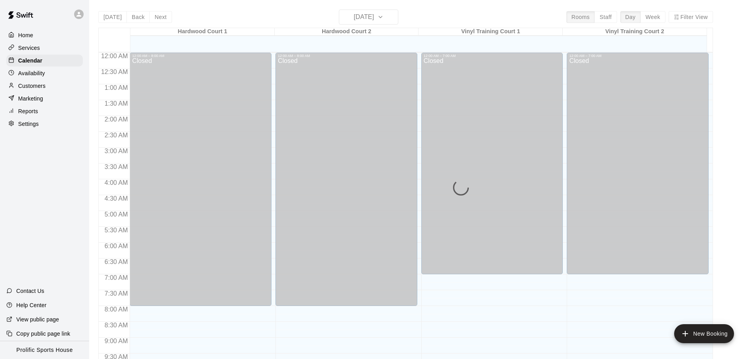
scroll to position [417, 0]
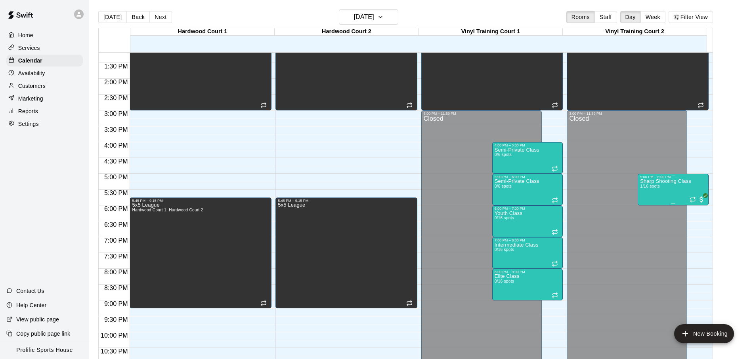
click at [661, 182] on p "Sharp Shooting Class" at bounding box center [665, 182] width 51 height 0
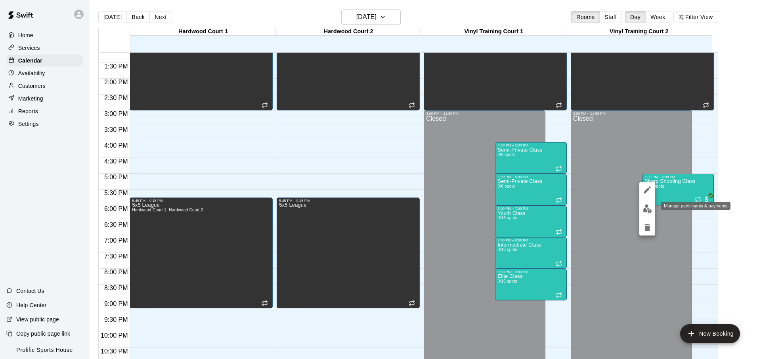
click at [646, 213] on img "edit" at bounding box center [647, 208] width 9 height 9
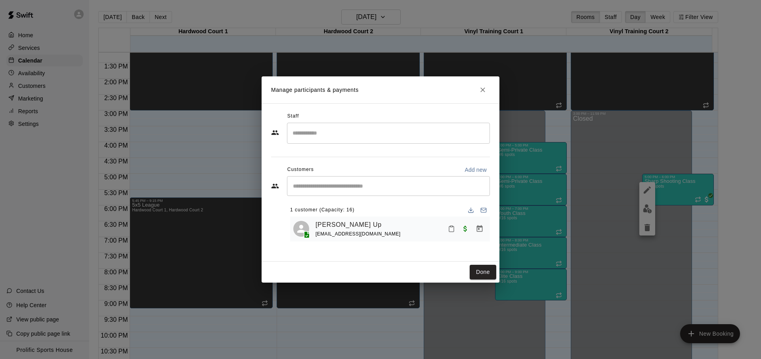
click at [483, 89] on icon "Close" at bounding box center [483, 90] width 8 height 8
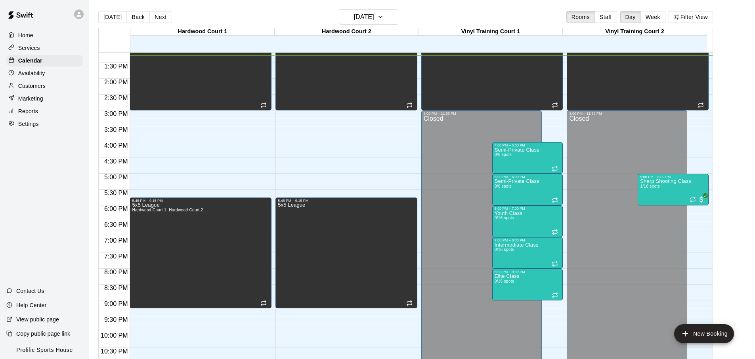
click at [48, 155] on div "Home Services Calendar Availability Customers Marketing Reports Settings Contac…" at bounding box center [44, 179] width 89 height 359
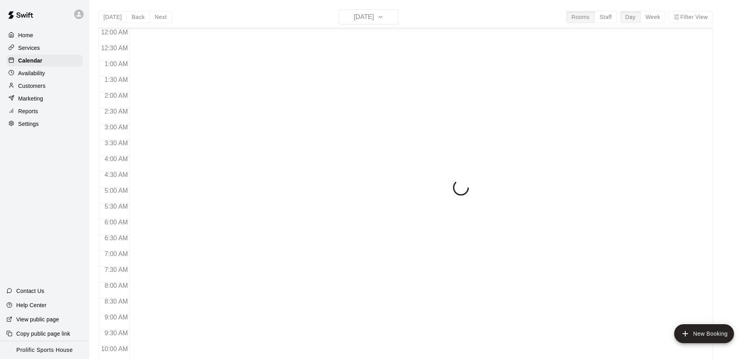
scroll to position [421, 0]
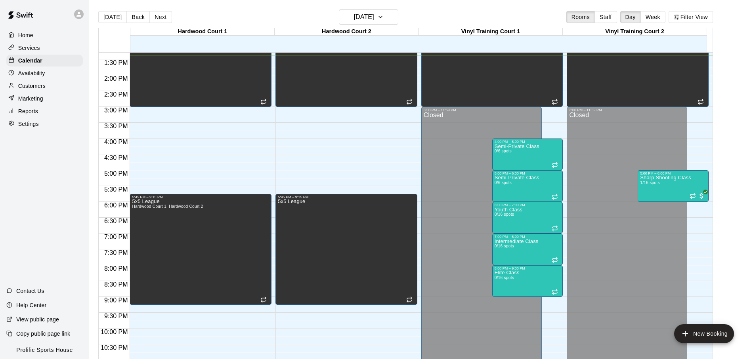
click at [79, 15] on icon at bounding box center [78, 14] width 5 height 5
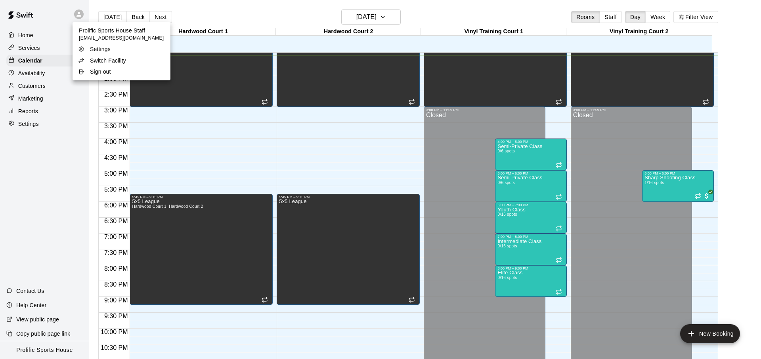
click at [97, 61] on p "Switch Facility" at bounding box center [108, 61] width 36 height 8
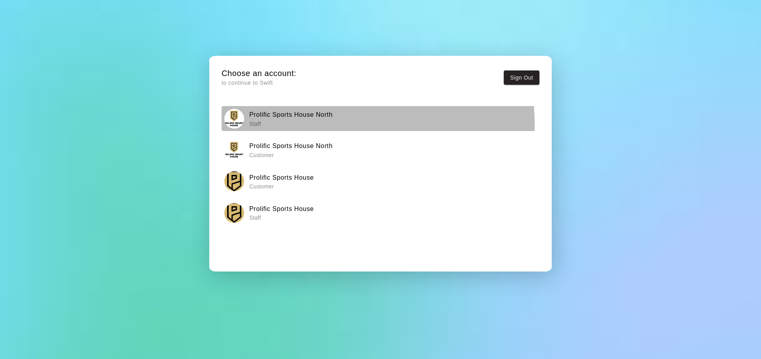
click at [306, 124] on p "Staff" at bounding box center [290, 124] width 83 height 8
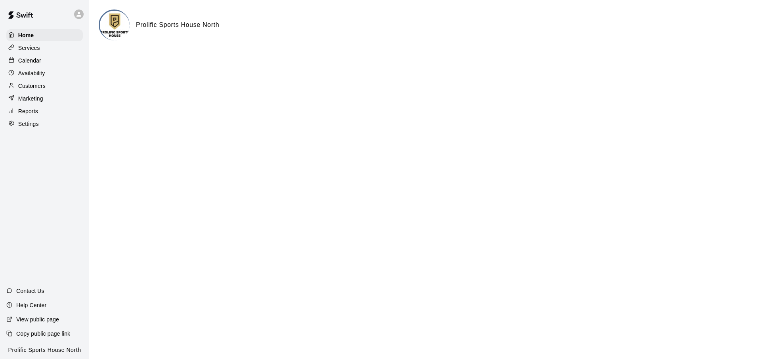
click at [48, 82] on div "Customers" at bounding box center [44, 86] width 76 height 12
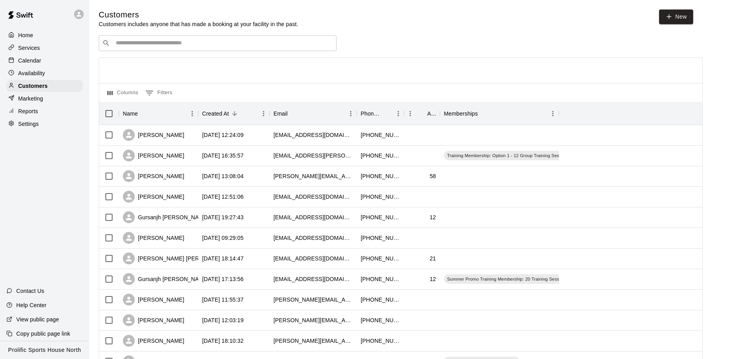
click at [59, 61] on div "Calendar" at bounding box center [44, 61] width 76 height 12
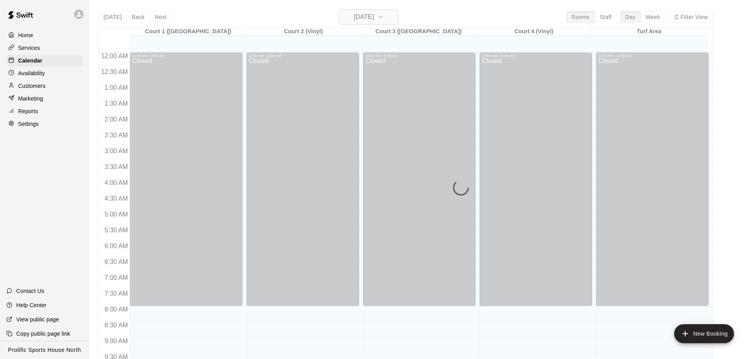
scroll to position [421, 0]
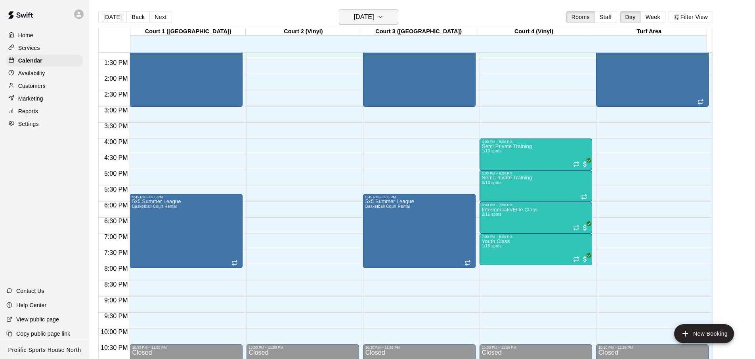
click at [374, 15] on h6 "[DATE]" at bounding box center [364, 16] width 20 height 11
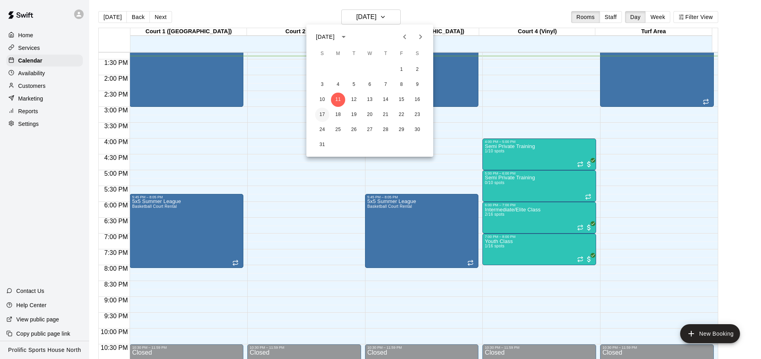
click at [327, 112] on button "17" at bounding box center [322, 115] width 14 height 14
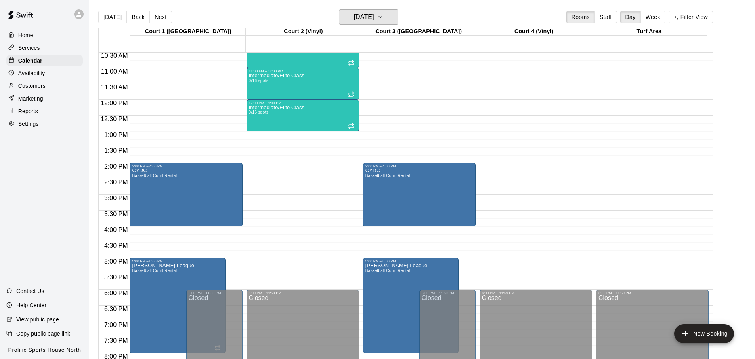
scroll to position [333, 0]
click at [401, 190] on div "CYDC Basketball Court Rental" at bounding box center [387, 348] width 45 height 359
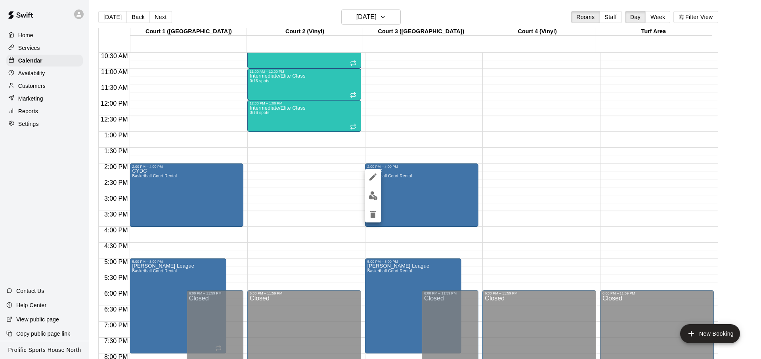
click at [370, 171] on button "edit" at bounding box center [373, 177] width 16 height 16
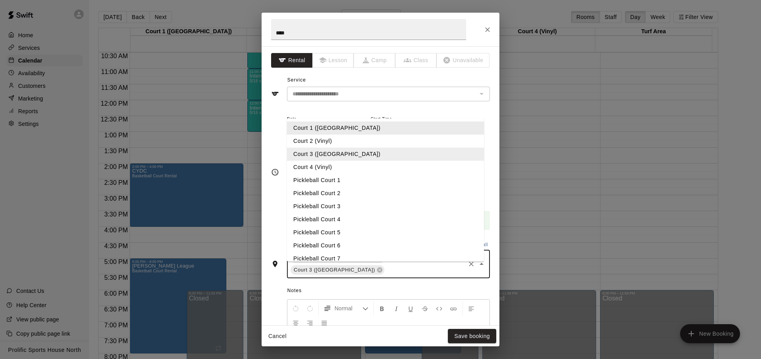
click at [432, 266] on input "text" at bounding box center [425, 271] width 78 height 10
click at [323, 135] on li "Court 2 (Vinyl)" at bounding box center [385, 141] width 197 height 13
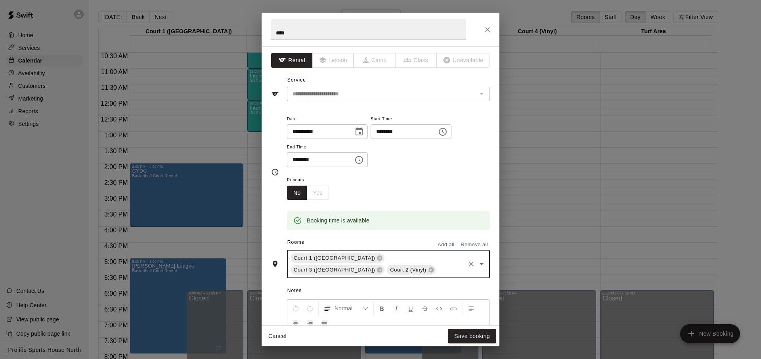
click at [437, 270] on input "text" at bounding box center [450, 271] width 27 height 10
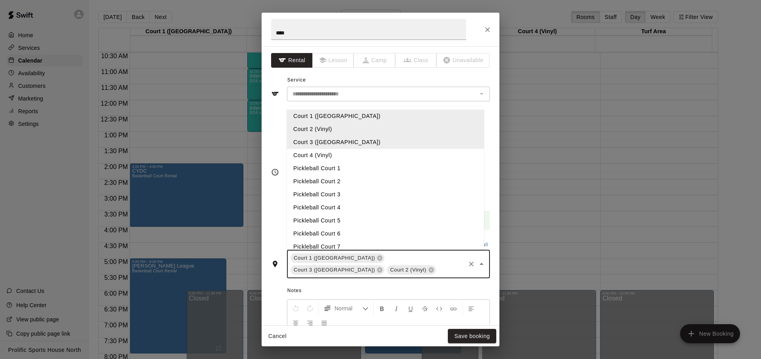
click at [344, 157] on li "Court 4 (Vinyl)" at bounding box center [385, 155] width 197 height 13
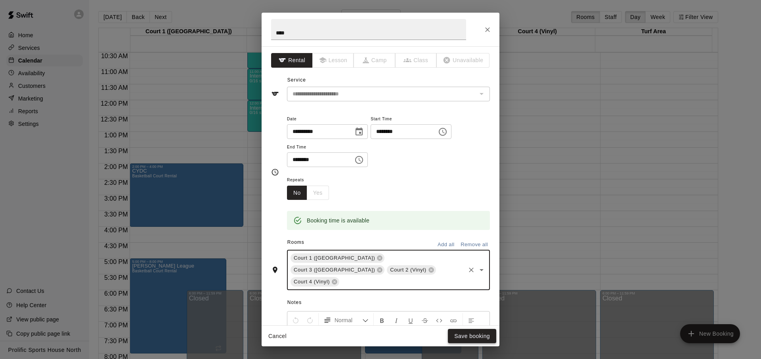
click at [459, 341] on button "Save booking" at bounding box center [472, 336] width 48 height 15
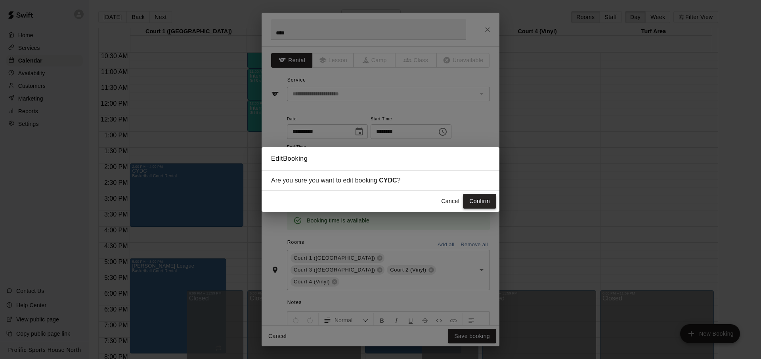
click at [479, 208] on button "Confirm" at bounding box center [479, 201] width 33 height 15
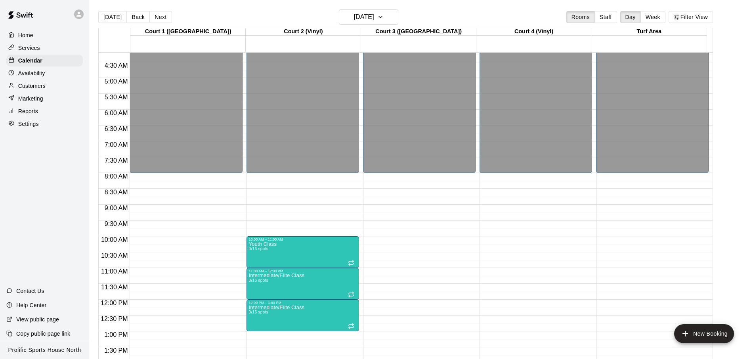
scroll to position [97, 0]
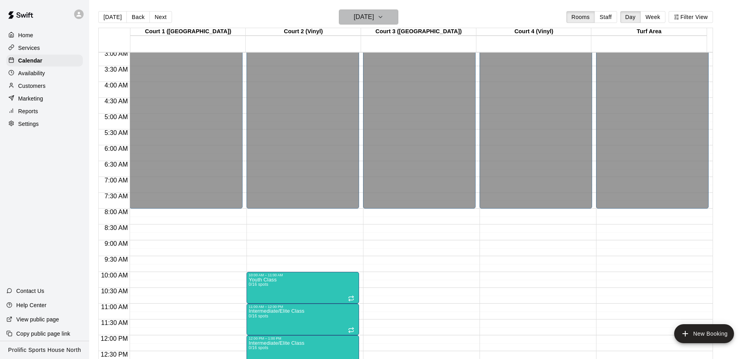
click at [363, 13] on h6 "Sunday Aug 17" at bounding box center [364, 16] width 20 height 11
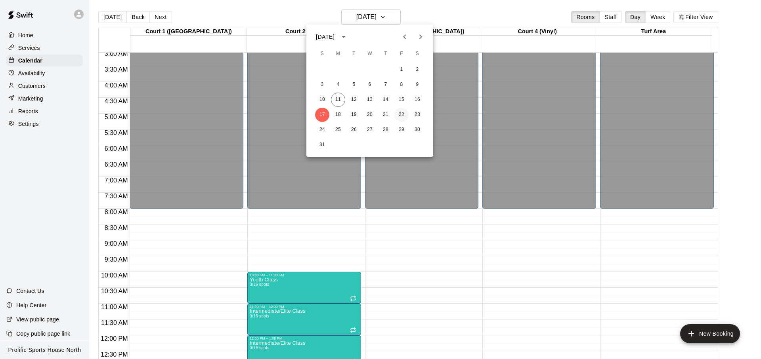
click at [402, 116] on button "22" at bounding box center [401, 115] width 14 height 14
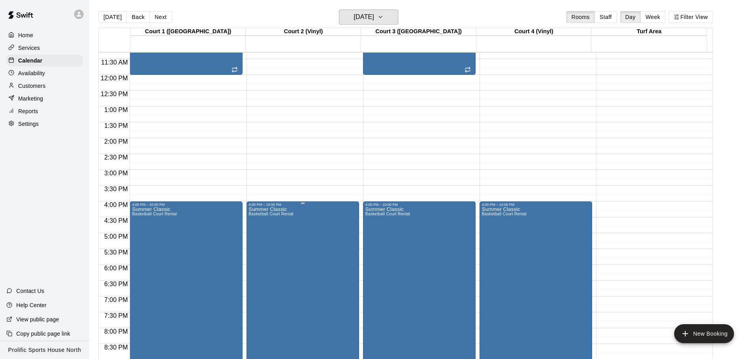
scroll to position [416, 0]
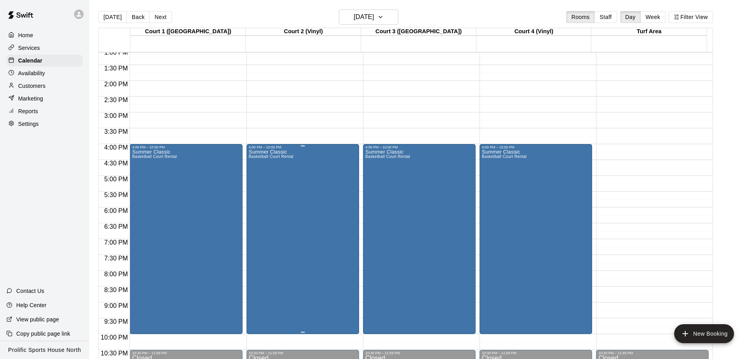
click at [312, 217] on div "Summer Classic Basketball Court Rental" at bounding box center [303, 328] width 108 height 359
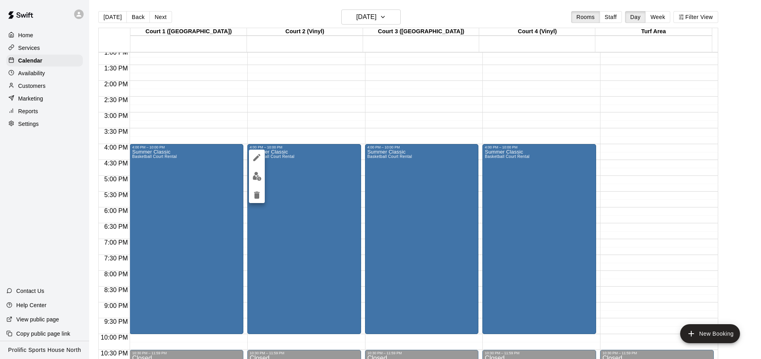
click at [250, 153] on div at bounding box center [257, 177] width 16 height 54
click at [251, 155] on button "edit" at bounding box center [257, 158] width 16 height 16
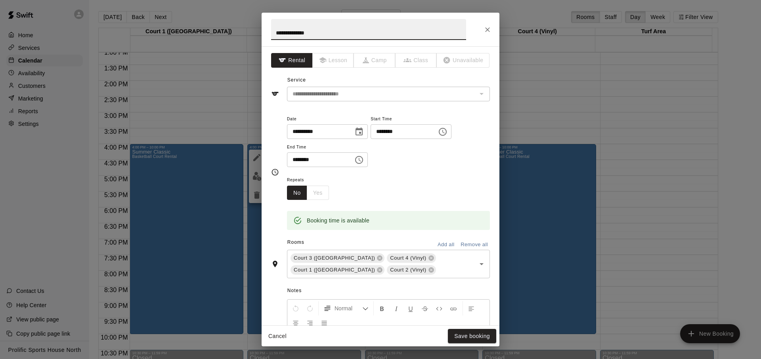
click at [332, 35] on input "**********" at bounding box center [368, 29] width 195 height 21
type input "**********"
click at [477, 332] on button "Save booking" at bounding box center [472, 336] width 48 height 15
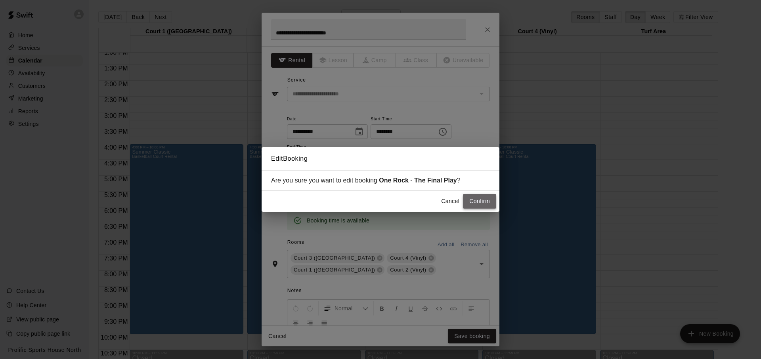
click at [485, 204] on button "Confirm" at bounding box center [479, 201] width 33 height 15
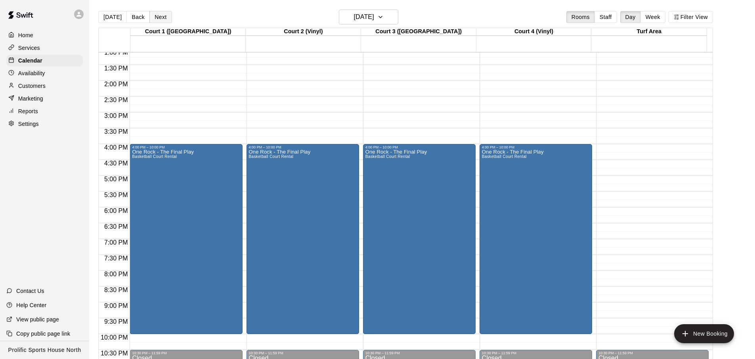
click at [163, 14] on button "Next" at bounding box center [160, 17] width 22 height 12
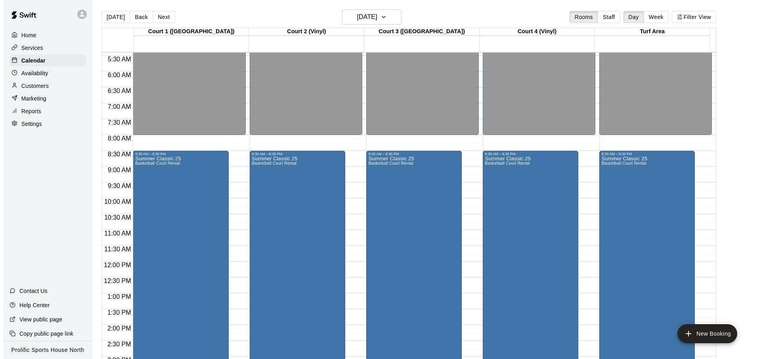
scroll to position [65, 0]
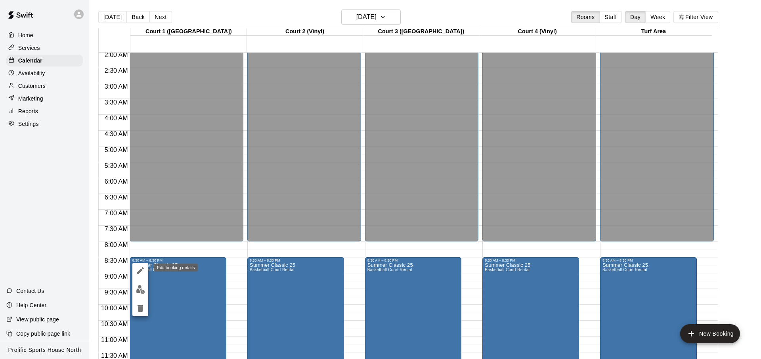
click at [139, 275] on icon "edit" at bounding box center [141, 271] width 10 height 10
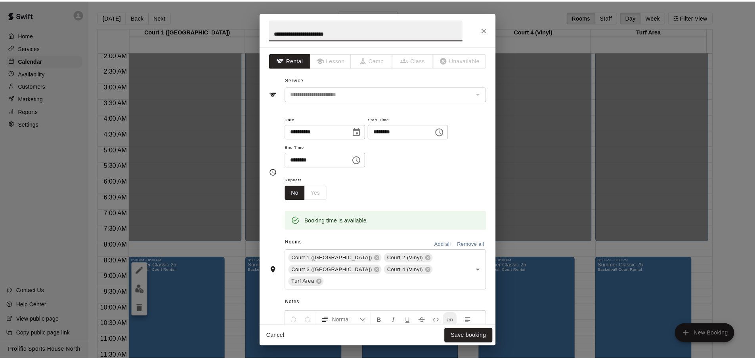
scroll to position [22, 0]
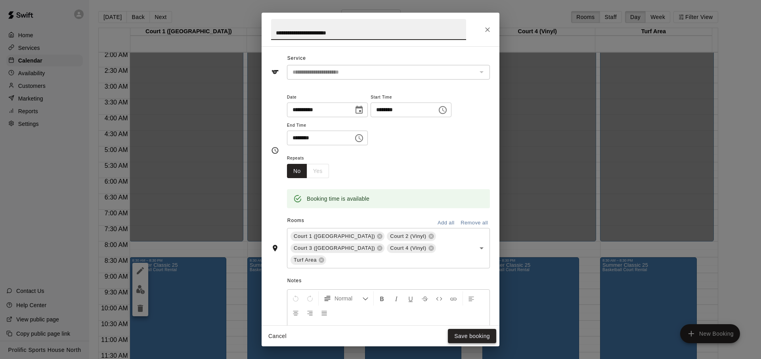
type input "**********"
click at [463, 333] on button "Save booking" at bounding box center [472, 336] width 48 height 15
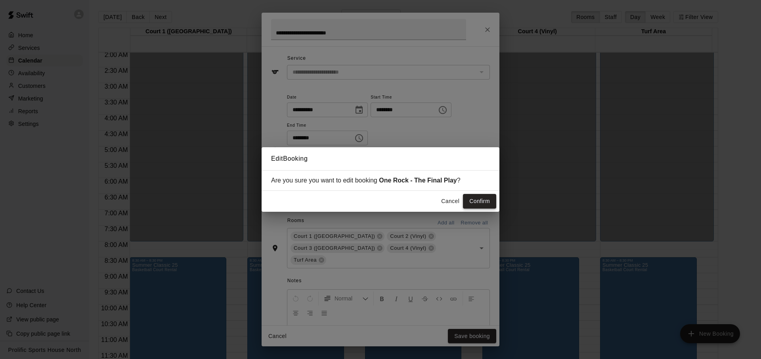
click at [479, 202] on button "Confirm" at bounding box center [479, 201] width 33 height 15
